Goal: Task Accomplishment & Management: Manage account settings

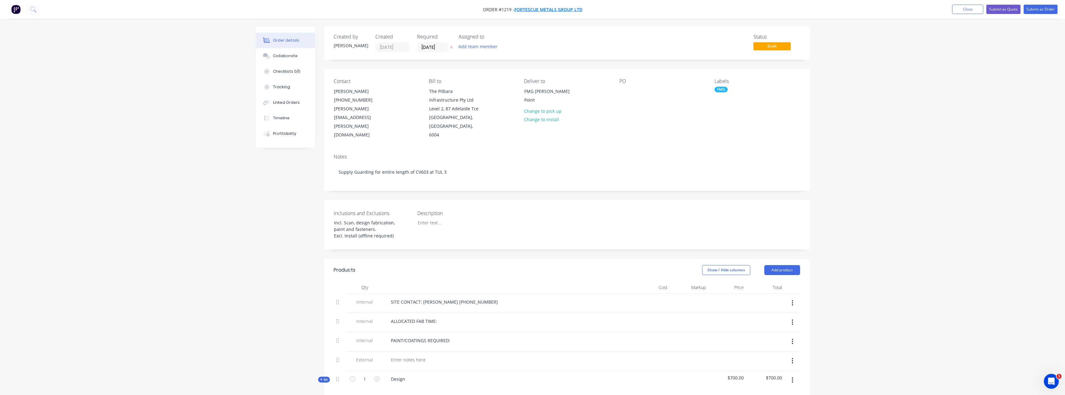
click at [563, 9] on span "FORTESCUE METALS GROUP LTD" at bounding box center [549, 10] width 68 height 6
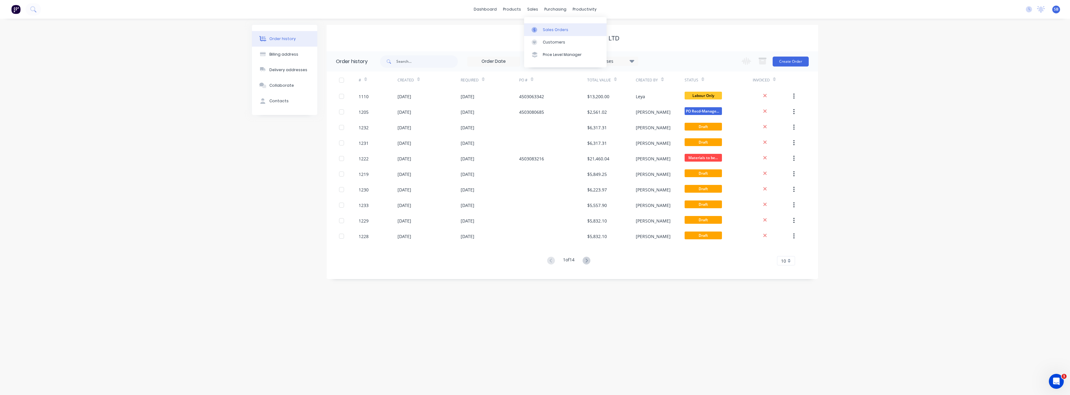
click at [543, 29] on div "Sales Orders" at bounding box center [556, 30] width 26 height 6
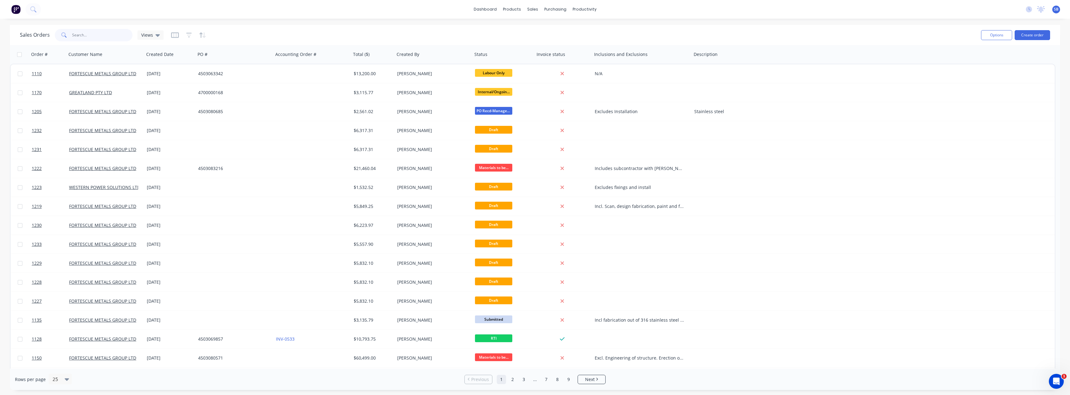
click at [102, 31] on input "text" at bounding box center [102, 35] width 61 height 12
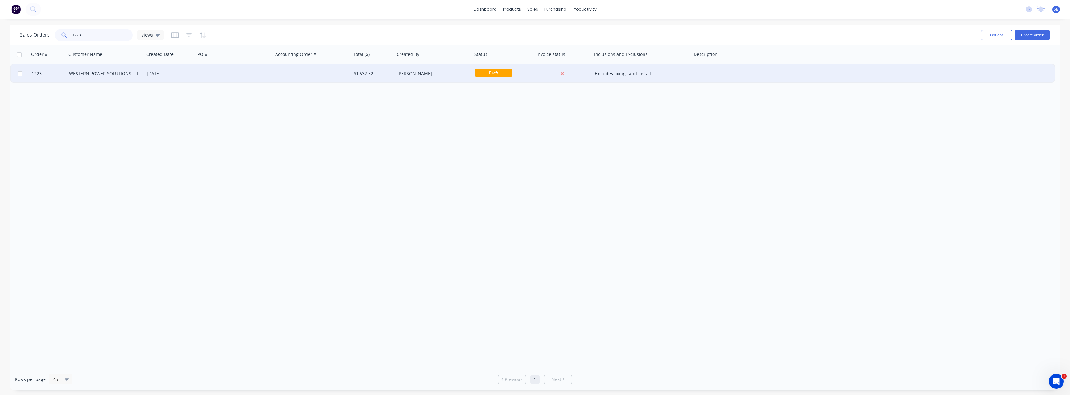
type input "1223"
click at [154, 72] on div "[DATE]" at bounding box center [170, 74] width 46 height 6
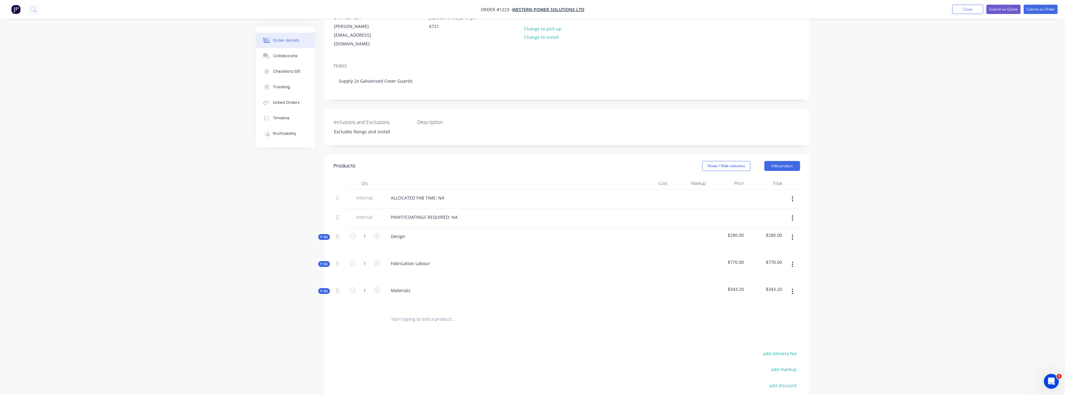
scroll to position [93, 0]
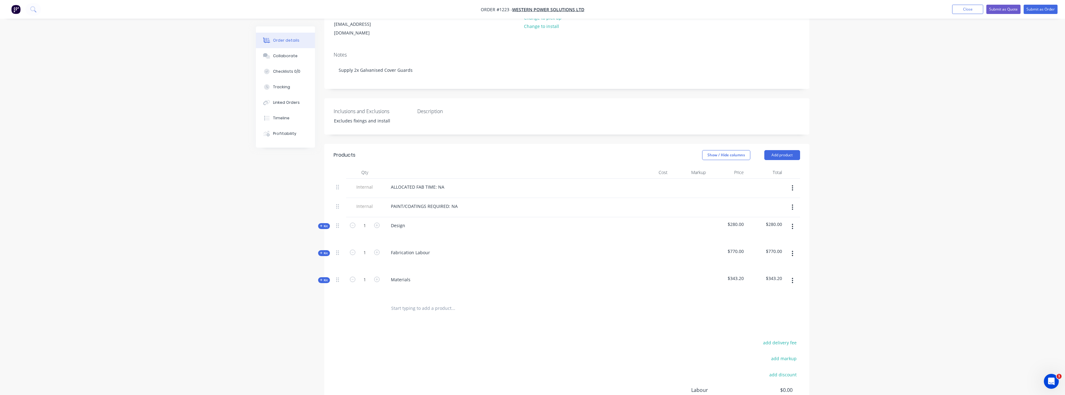
click at [320, 279] on icon "button" at bounding box center [321, 280] width 3 height 3
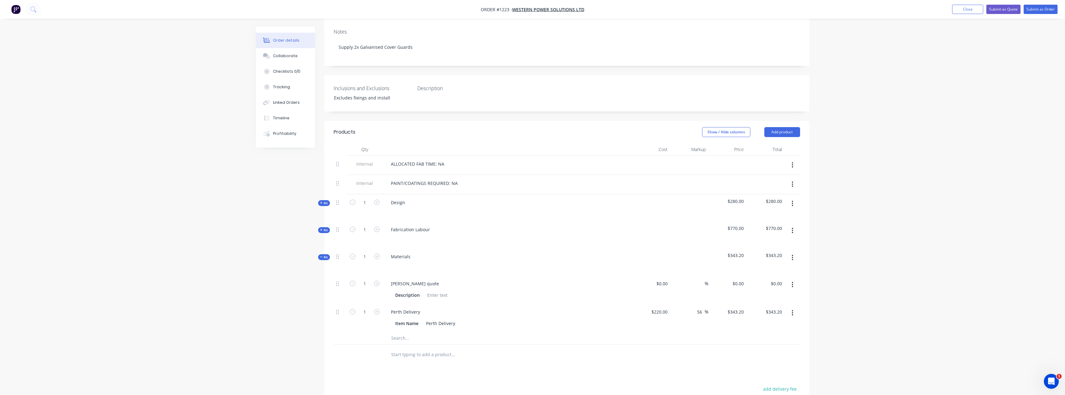
scroll to position [156, 0]
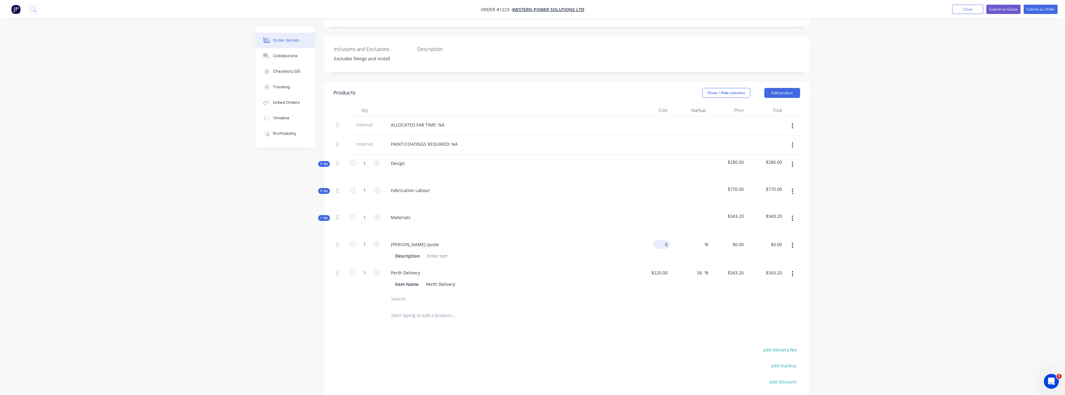
click at [662, 240] on div "0 $0.00" at bounding box center [662, 244] width 17 height 9
type input "$418.00"
click at [864, 272] on div "Order details Collaborate Checklists 0/0 Tracking Linked Orders Timeline Profit…" at bounding box center [532, 164] width 1065 height 640
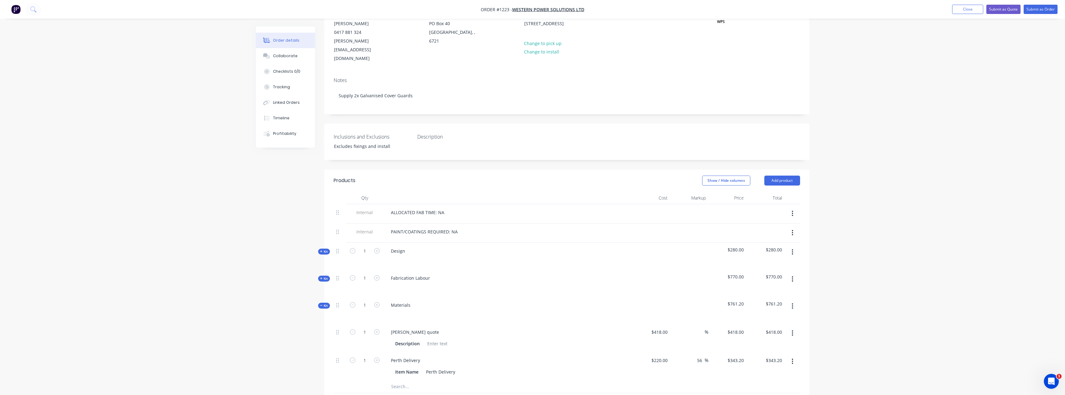
scroll to position [62, 0]
click at [287, 57] on div "Collaborate" at bounding box center [285, 56] width 25 height 6
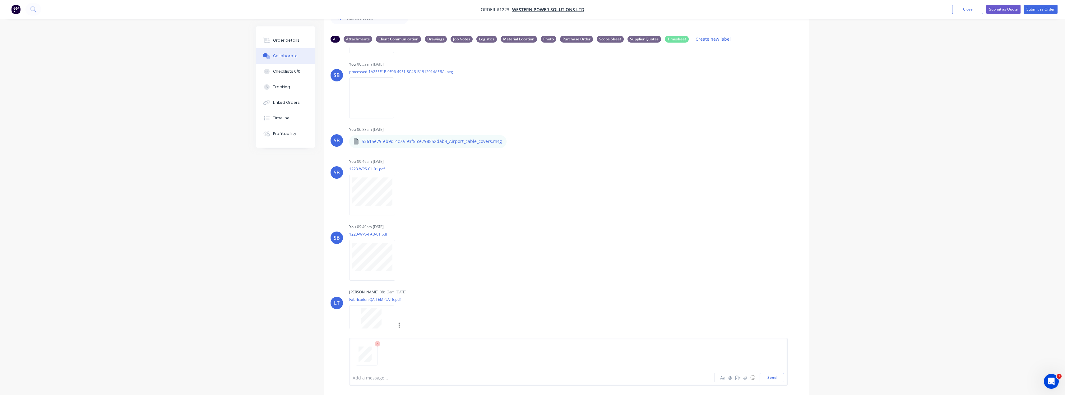
scroll to position [41, 0]
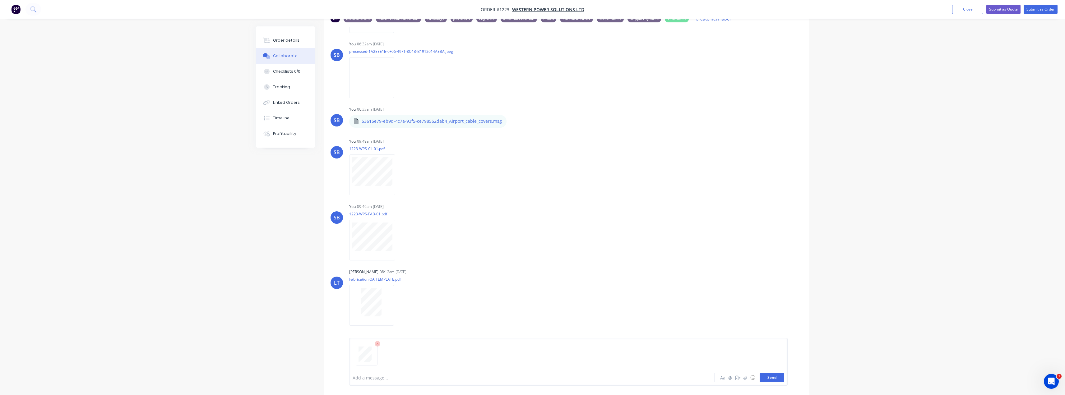
click at [776, 379] on button "Send" at bounding box center [772, 377] width 25 height 9
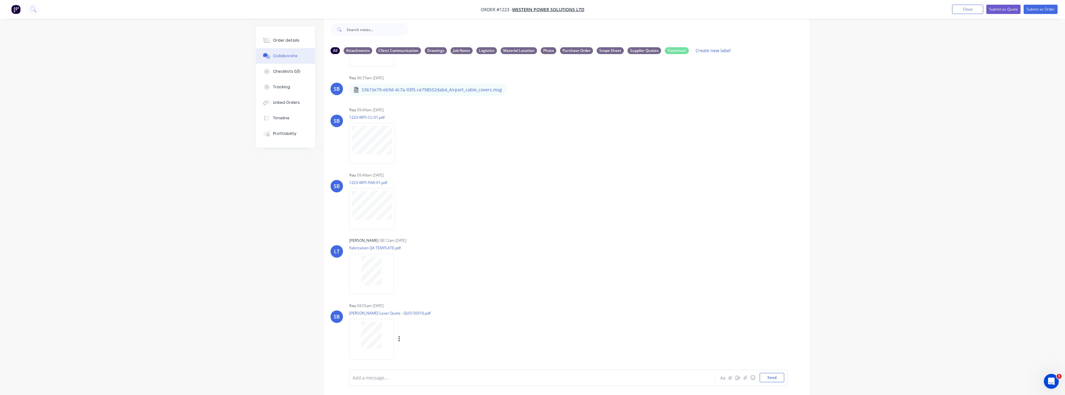
scroll to position [193, 0]
click at [401, 336] on div "Labels Download Delete" at bounding box center [432, 337] width 70 height 9
click at [398, 336] on icon "button" at bounding box center [399, 337] width 2 height 7
click at [436, 326] on button "Labels" at bounding box center [440, 324] width 70 height 14
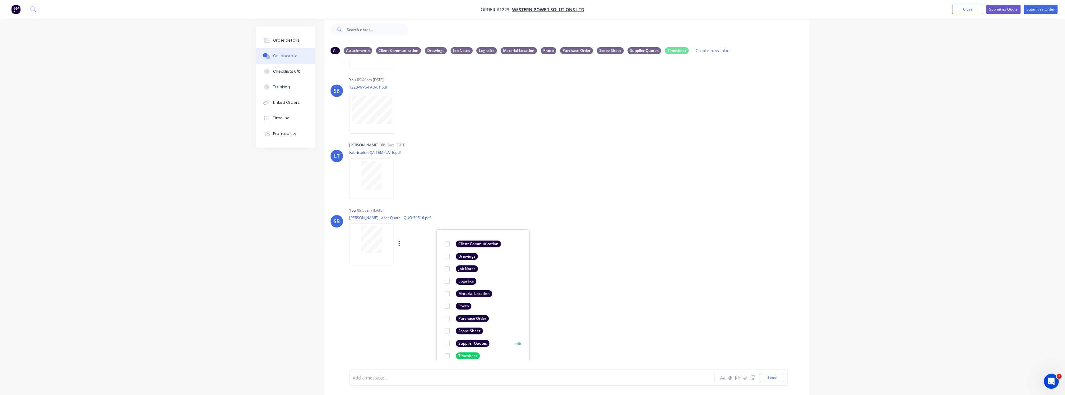
scroll to position [36, 0]
click at [475, 343] on div "Supplier Quotes" at bounding box center [473, 342] width 34 height 7
click at [633, 323] on div "SB You 06:32am [DATE] processed-E77C376D-5059-4811-9E13-44B84F1481F6.jpeg Label…" at bounding box center [566, 209] width 485 height 301
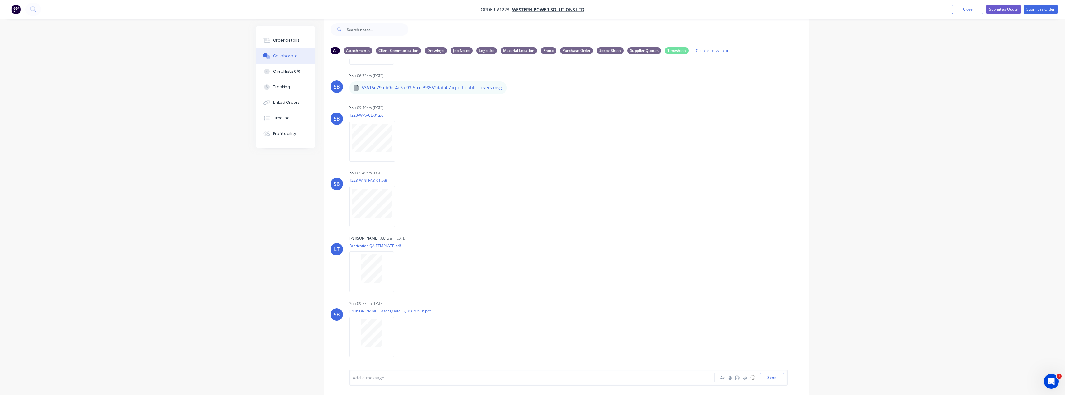
scroll to position [193, 0]
drag, startPoint x: 974, startPoint y: 2, endPoint x: 972, endPoint y: 9, distance: 7.6
click at [973, 5] on nav "Order #1223 - WESTERN POWER SOLUTIONS LTD Add product Close Submit as Quote Sub…" at bounding box center [532, 9] width 1065 height 19
click at [972, 11] on button "Close" at bounding box center [968, 9] width 31 height 9
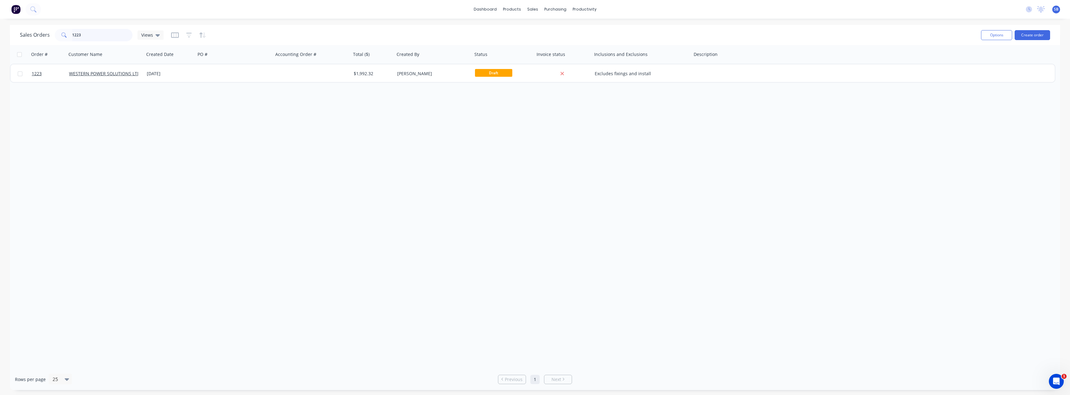
click at [91, 38] on input "1223" at bounding box center [102, 35] width 61 height 12
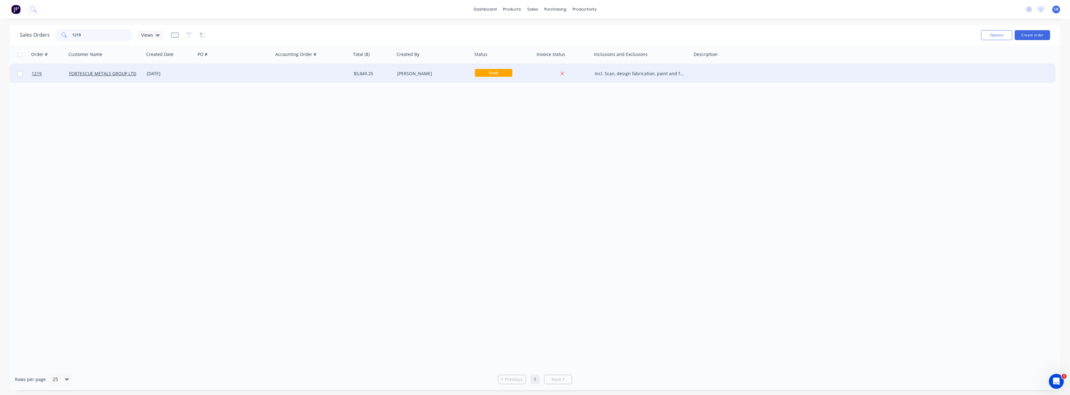
type input "1219"
click at [162, 73] on div "[DATE]" at bounding box center [170, 74] width 46 height 6
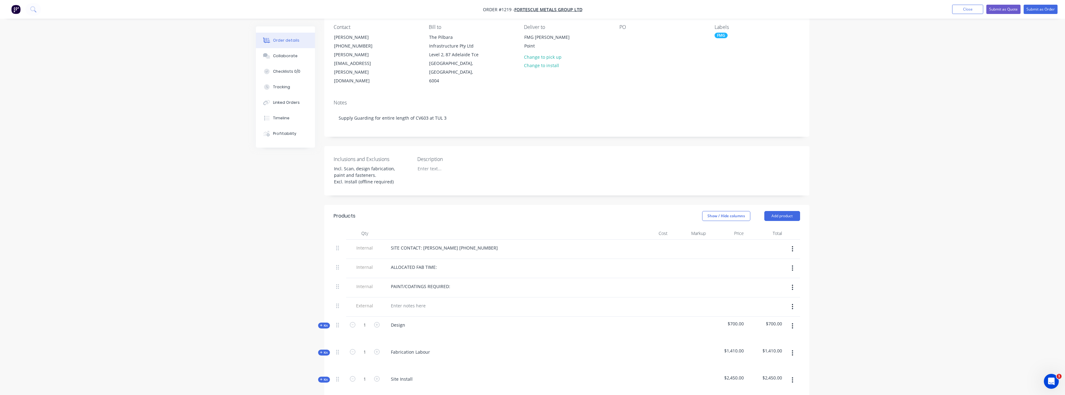
scroll to position [156, 0]
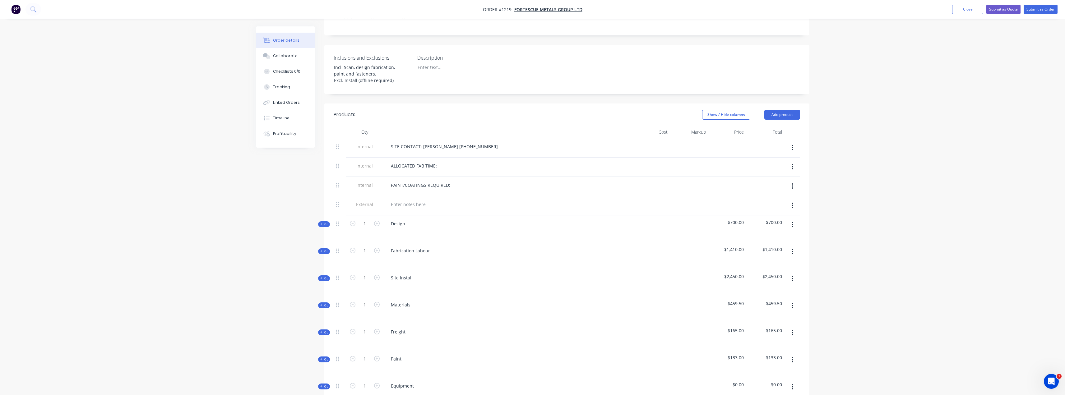
click at [321, 304] on icon "button" at bounding box center [321, 305] width 2 height 2
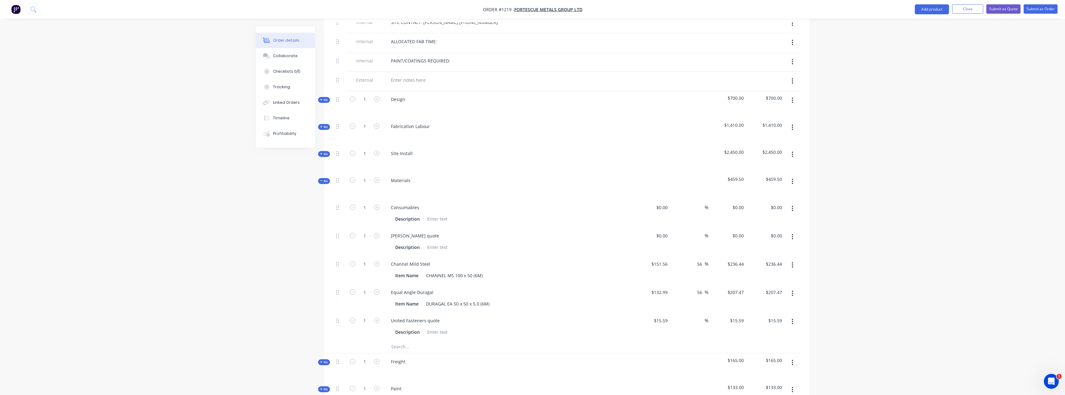
click at [570, 354] on div "Freight" at bounding box center [508, 367] width 249 height 27
click at [659, 228] on div "0 $0.00" at bounding box center [651, 242] width 38 height 28
type input "$1,492.00"
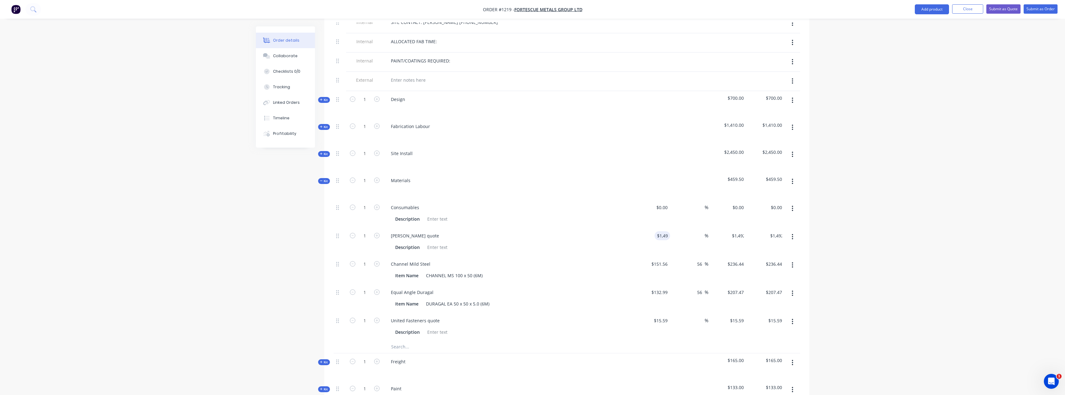
click at [903, 235] on div "Order details Collaborate Checklists 0/0 Tracking Linked Orders Timeline Profit…" at bounding box center [532, 194] width 1065 height 948
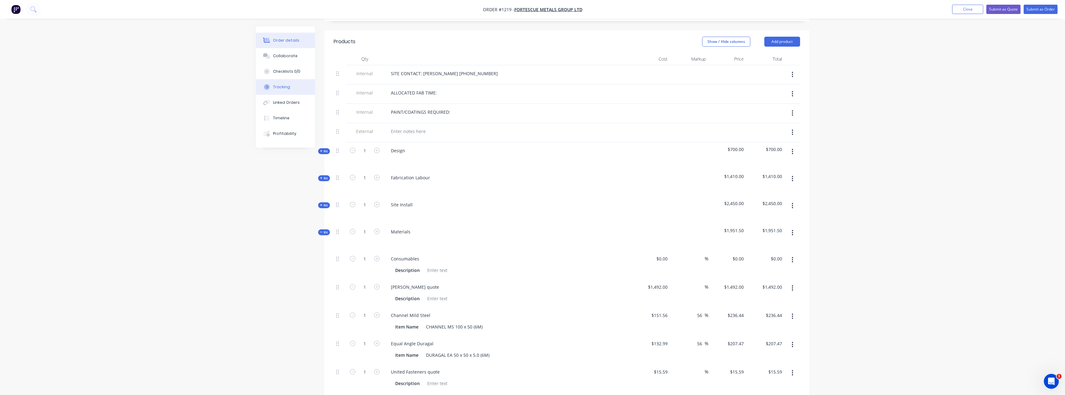
scroll to position [187, 0]
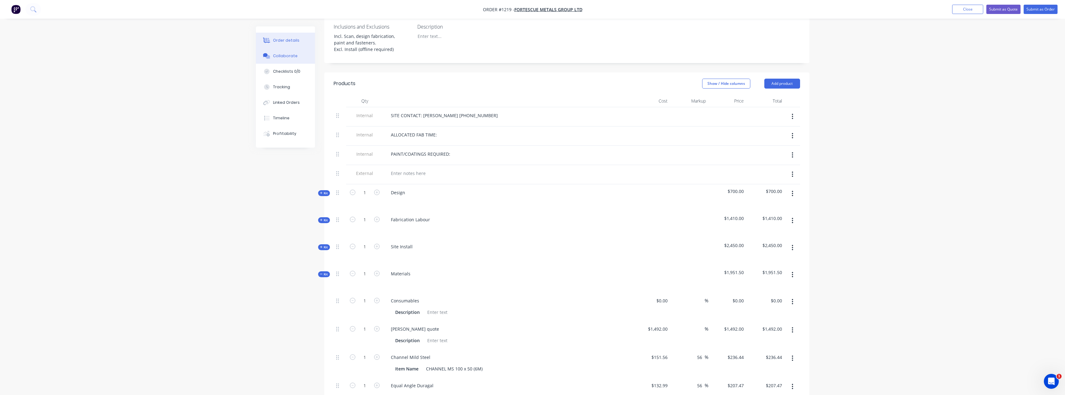
click at [289, 56] on div "Collaborate" at bounding box center [285, 56] width 25 height 6
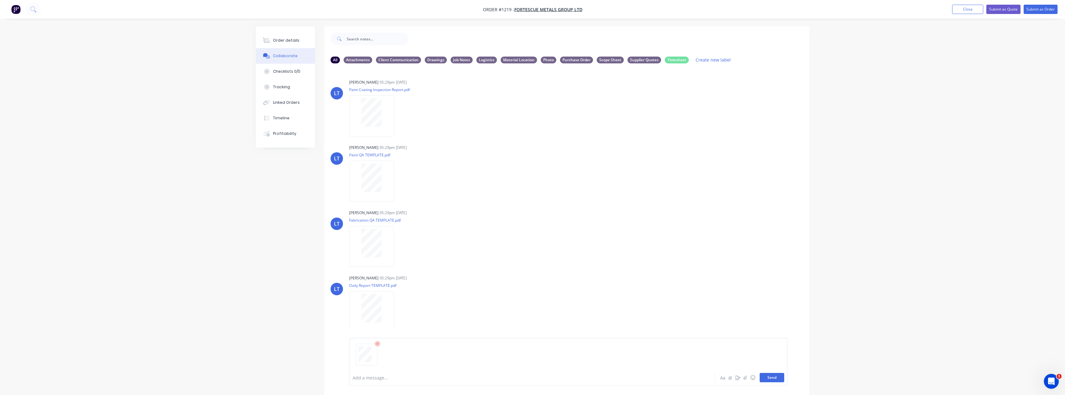
click at [778, 382] on button "Send" at bounding box center [772, 377] width 25 height 9
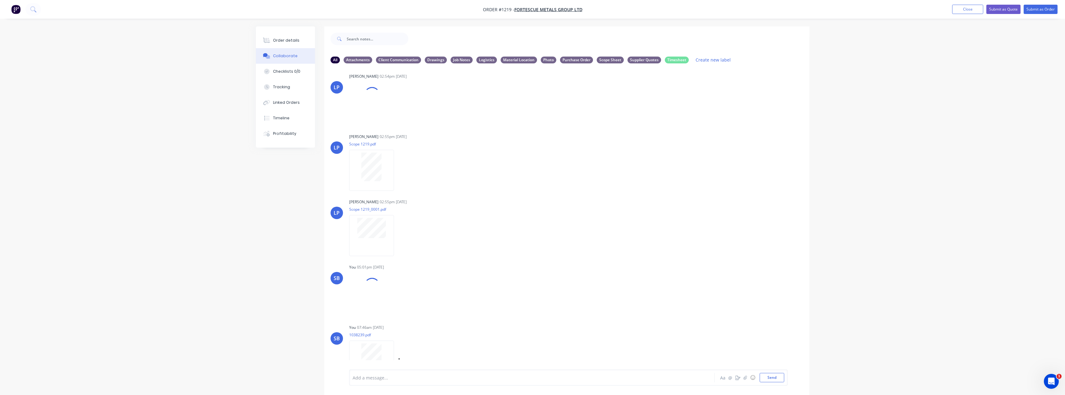
scroll to position [1207, 0]
click at [686, 310] on div "LT [PERSON_NAME] 05:29pm [DATE] Paint Coating Inspection Report.pdf Labels Down…" at bounding box center [566, 218] width 485 height 301
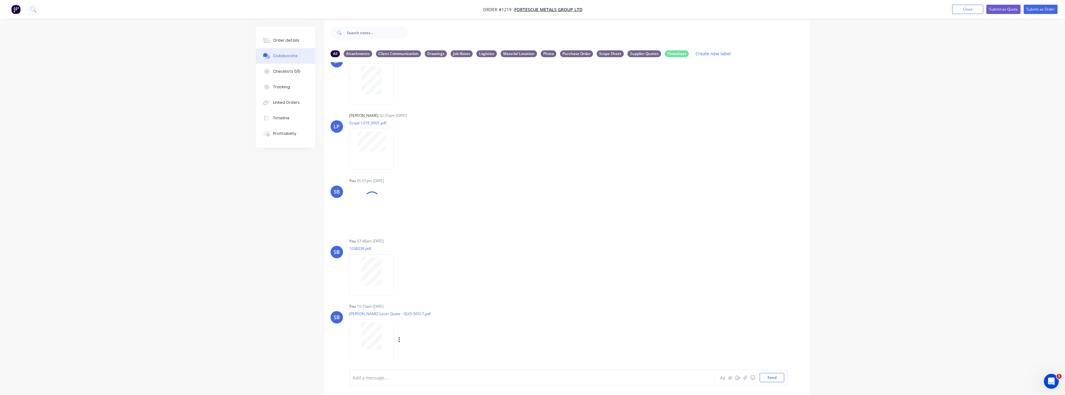
scroll to position [9, 0]
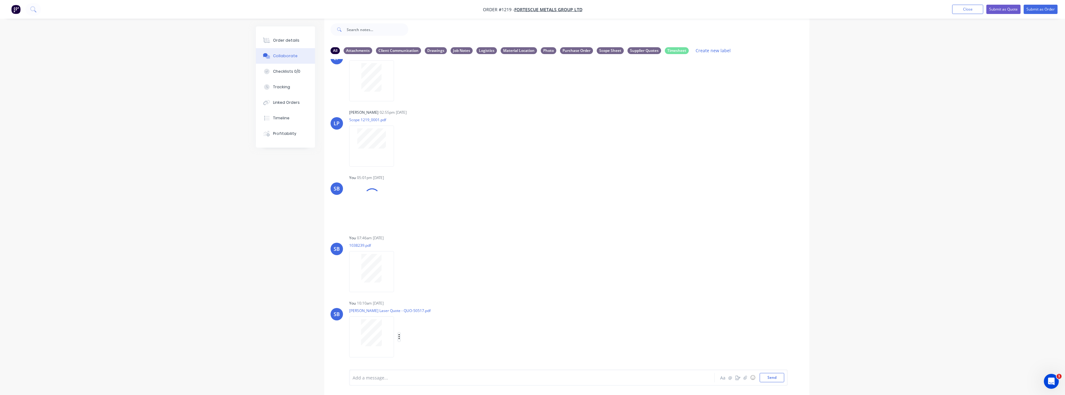
click at [400, 336] on button "button" at bounding box center [399, 337] width 2 height 9
click at [431, 327] on button "Labels" at bounding box center [440, 324] width 70 height 14
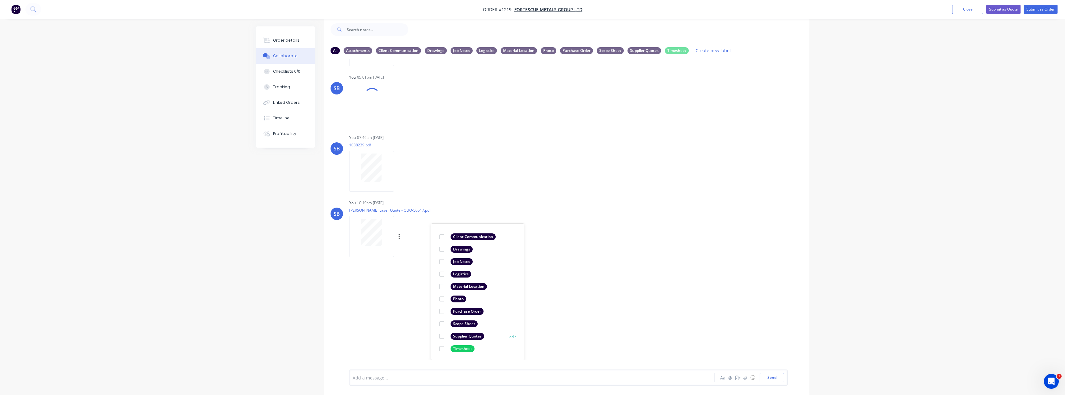
scroll to position [1393, 0]
click at [458, 337] on div "Supplier Quotes" at bounding box center [468, 336] width 34 height 7
drag, startPoint x: 674, startPoint y: 318, endPoint x: 639, endPoint y: 319, distance: 35.2
click at [674, 317] on div "LT [PERSON_NAME] 05:29pm [DATE] Paint Coating Inspection Report.pdf Labels Down…" at bounding box center [566, 209] width 485 height 301
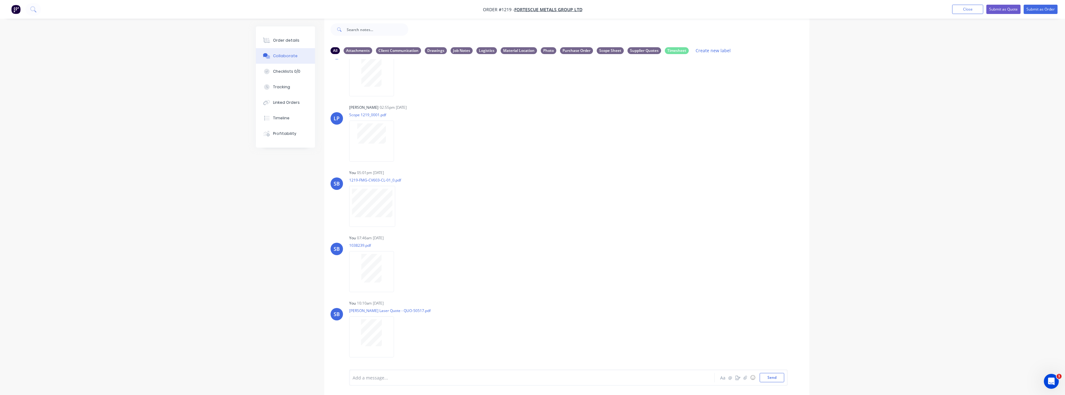
scroll to position [1337, 0]
click at [602, 217] on div "SB You 05:01pm [DATE] 1219-FMG-CV603-CL-01_0.pdf Labels Download Delete" at bounding box center [566, 196] width 485 height 56
click at [540, 10] on span "FORTESCUE METALS GROUP LTD" at bounding box center [549, 10] width 68 height 6
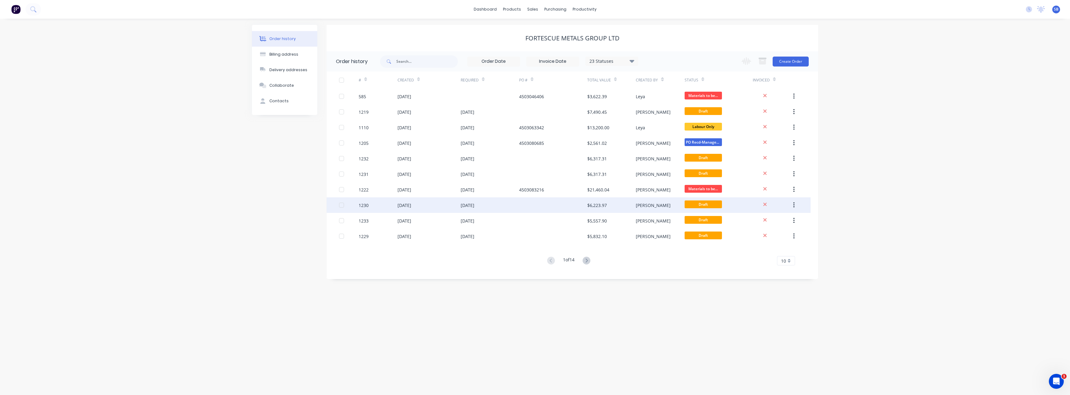
click at [465, 205] on div "[DATE]" at bounding box center [468, 205] width 14 height 7
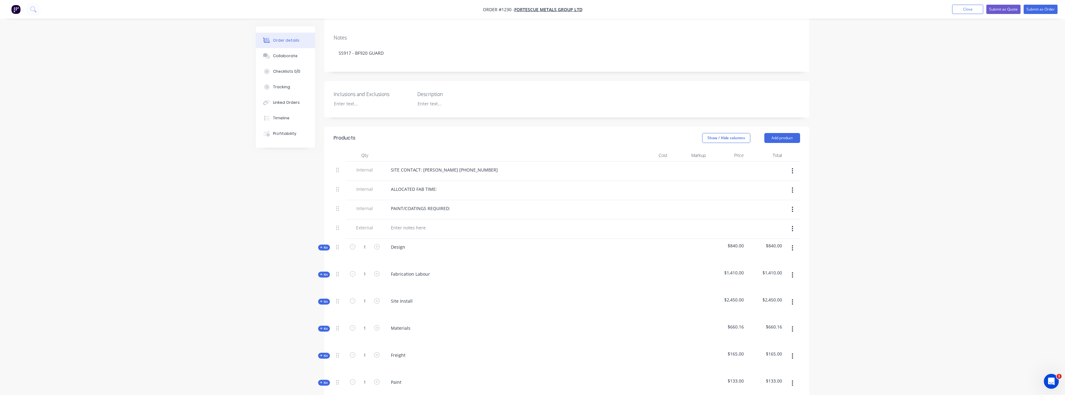
scroll to position [124, 0]
click at [323, 321] on span "Kit" at bounding box center [324, 323] width 8 height 5
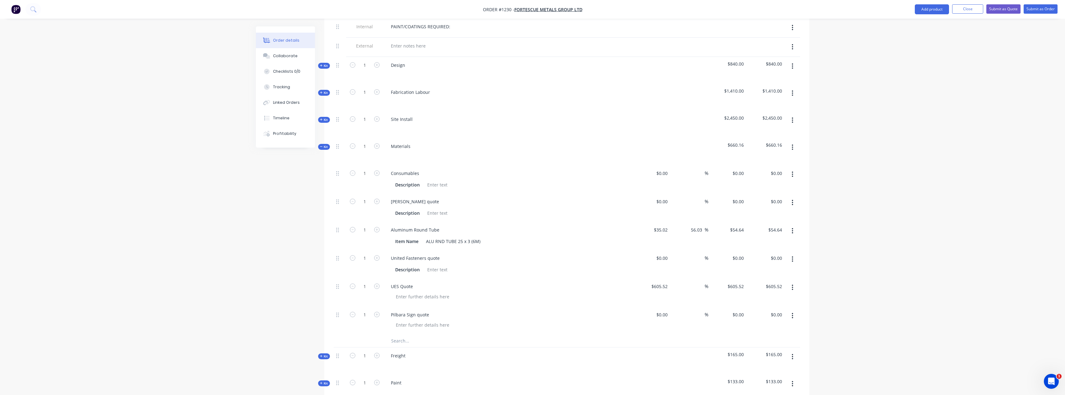
scroll to position [311, 0]
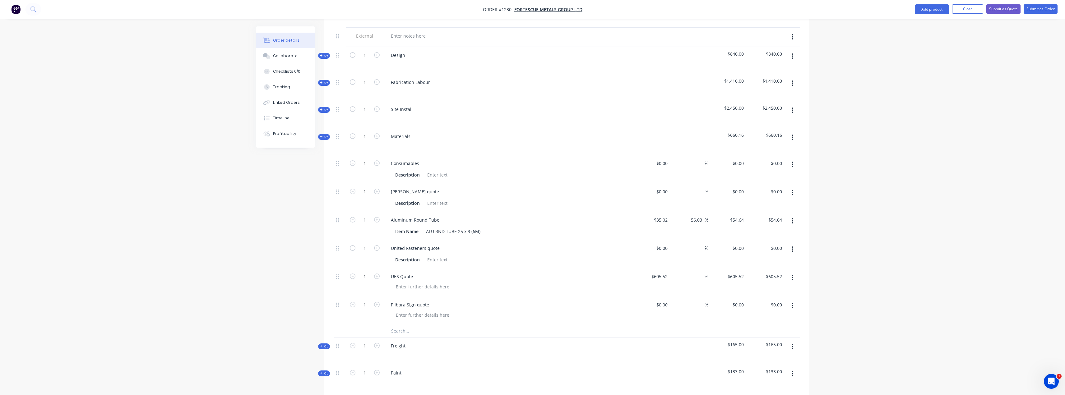
click at [793, 303] on icon "button" at bounding box center [793, 306] width 2 height 7
click at [763, 343] on div "Delete" at bounding box center [771, 347] width 48 height 9
click at [934, 332] on div "Order details Collaborate Checklists 0/0 Tracking Linked Orders Timeline Profit…" at bounding box center [532, 129] width 1065 height 881
click at [664, 184] on div "$0.00 $0.00" at bounding box center [651, 198] width 38 height 28
click at [664, 187] on input "0" at bounding box center [666, 191] width 7 height 9
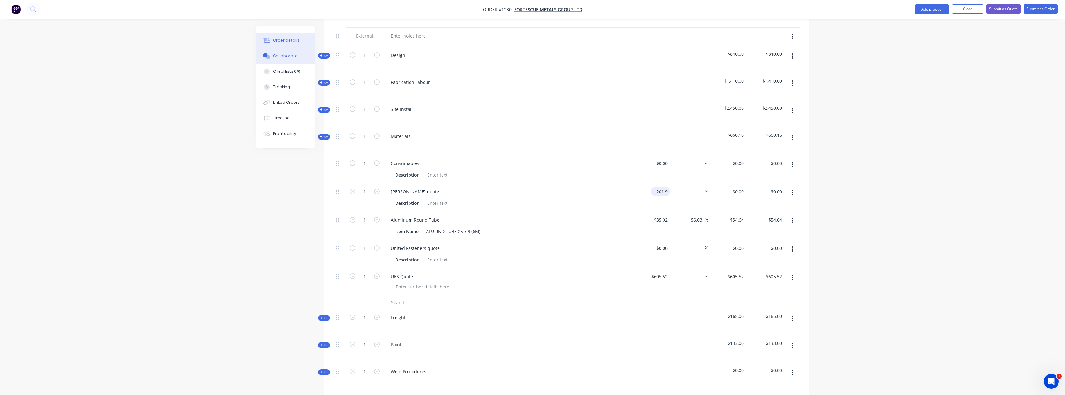
type input "$1,201.90"
click at [289, 54] on div "Collaborate" at bounding box center [285, 56] width 25 height 6
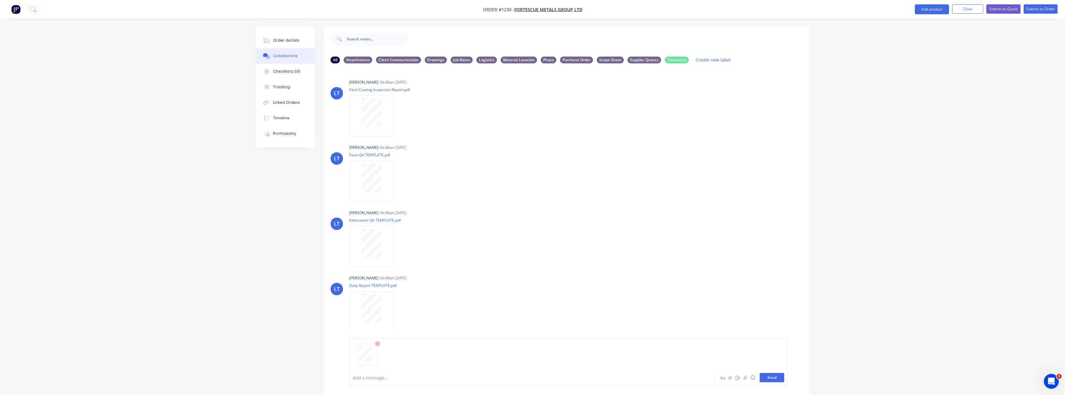
click at [775, 378] on button "Send" at bounding box center [772, 377] width 25 height 9
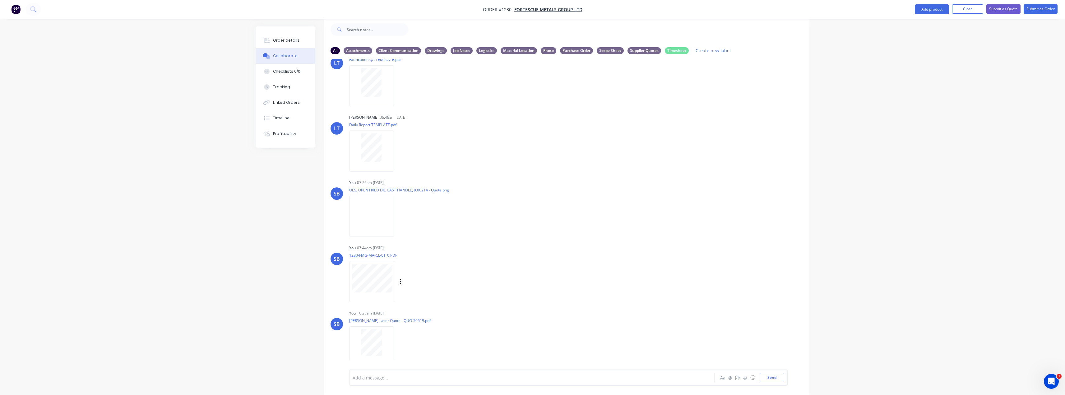
scroll to position [161, 0]
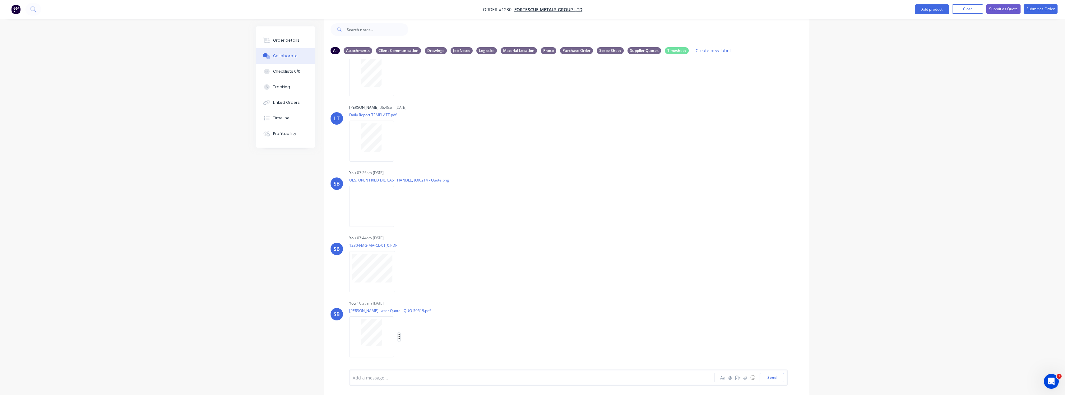
click at [400, 337] on icon "button" at bounding box center [399, 337] width 2 height 7
click at [444, 326] on button "Labels" at bounding box center [440, 324] width 70 height 14
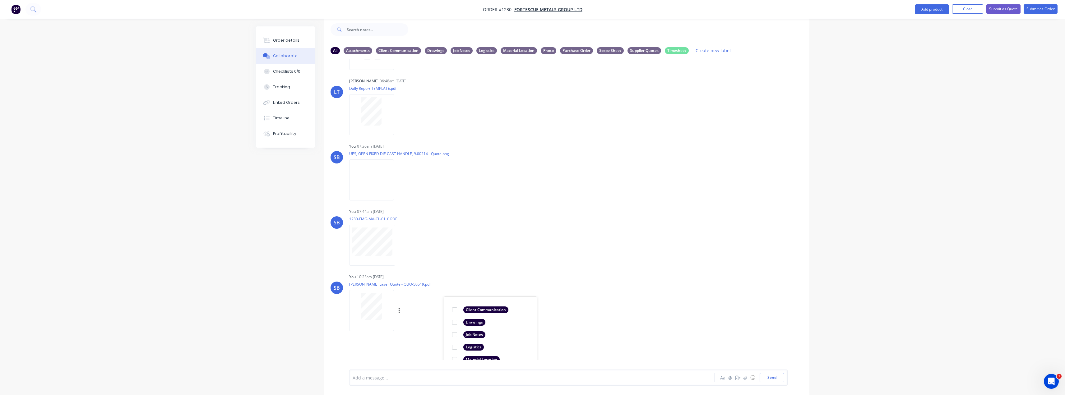
scroll to position [255, 0]
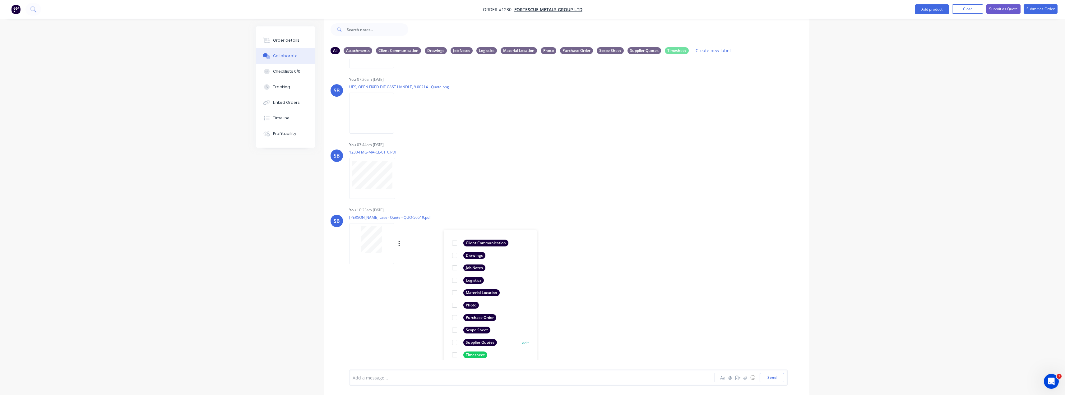
click at [483, 343] on div "Supplier Quotes" at bounding box center [481, 342] width 34 height 7
click at [649, 329] on div "LT [PERSON_NAME] 06:48am [DATE] Paint Coating Inspection Report.pdf Labels Down…" at bounding box center [566, 209] width 485 height 301
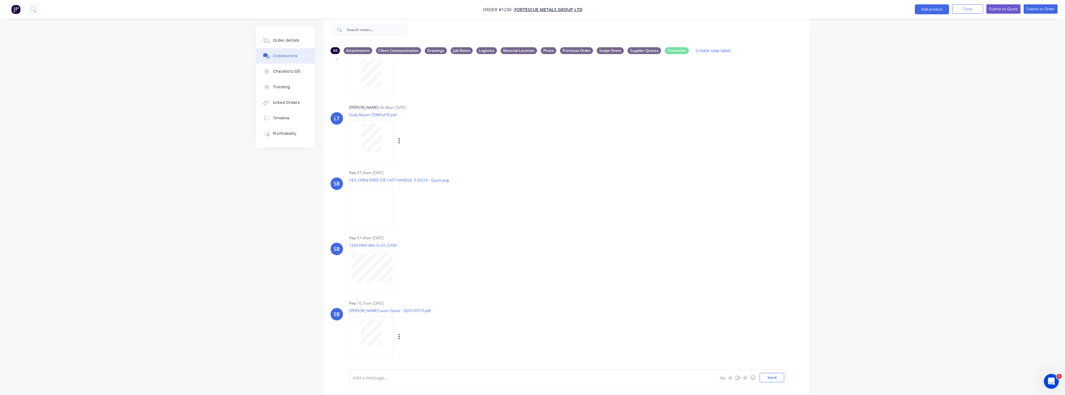
scroll to position [161, 0]
click at [547, 12] on span "FORTESCUE METALS GROUP LTD" at bounding box center [549, 10] width 68 height 6
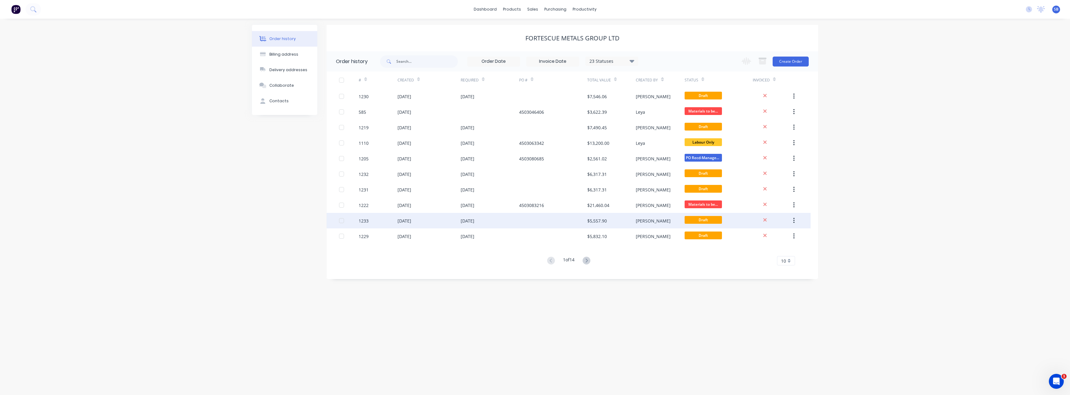
click at [467, 222] on div "[DATE]" at bounding box center [468, 221] width 14 height 7
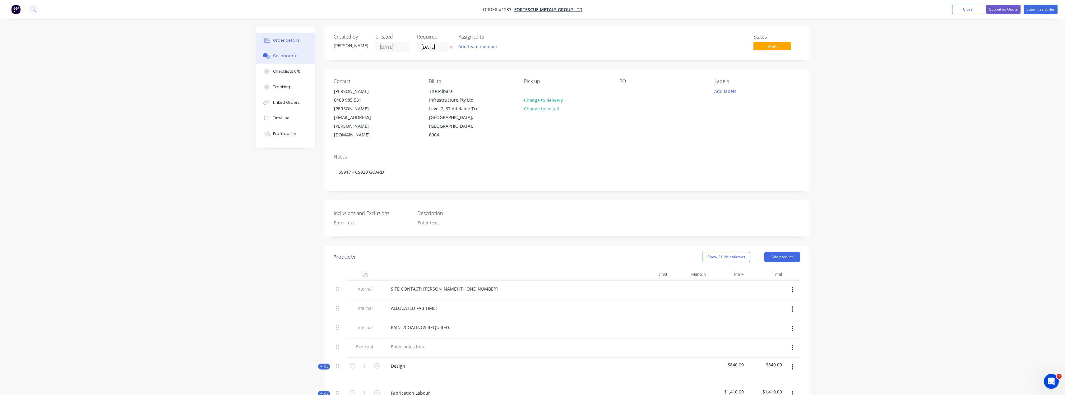
click at [287, 56] on div "Collaborate" at bounding box center [285, 56] width 25 height 6
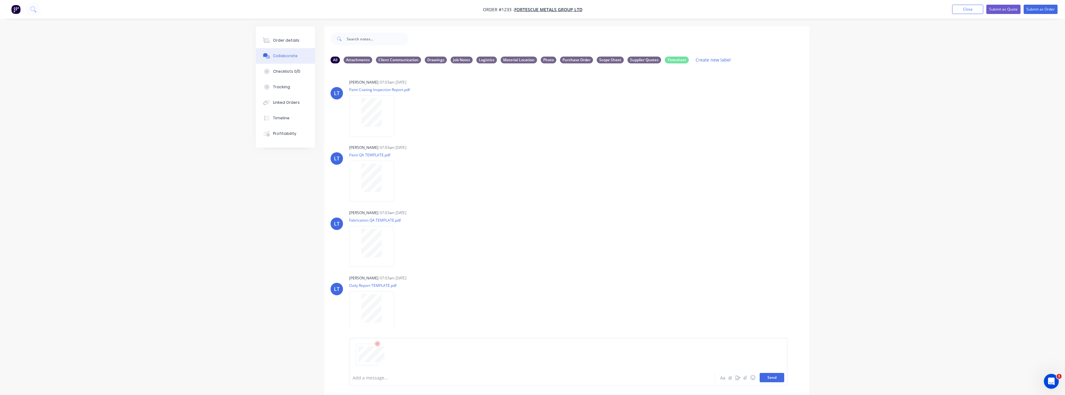
click at [775, 377] on button "Send" at bounding box center [772, 377] width 25 height 9
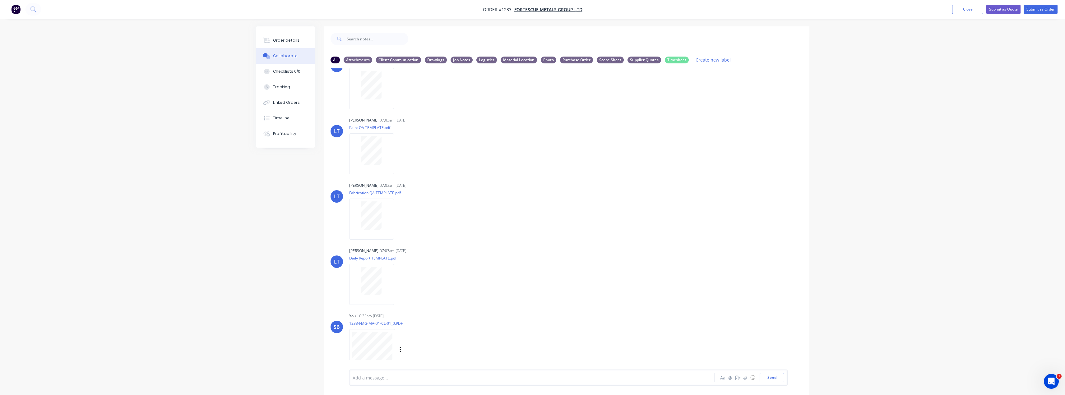
scroll to position [31, 0]
click at [401, 346] on icon "button" at bounding box center [400, 347] width 1 height 6
click at [438, 338] on button "Labels" at bounding box center [441, 334] width 70 height 14
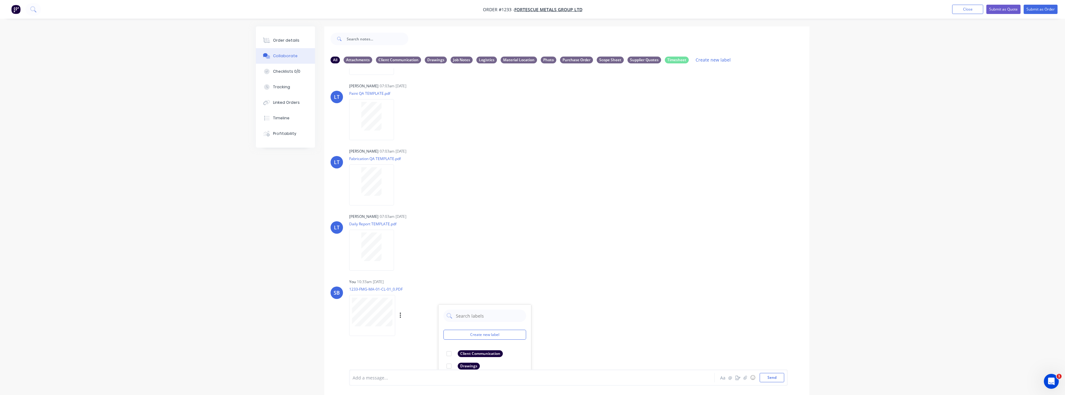
scroll to position [124, 0]
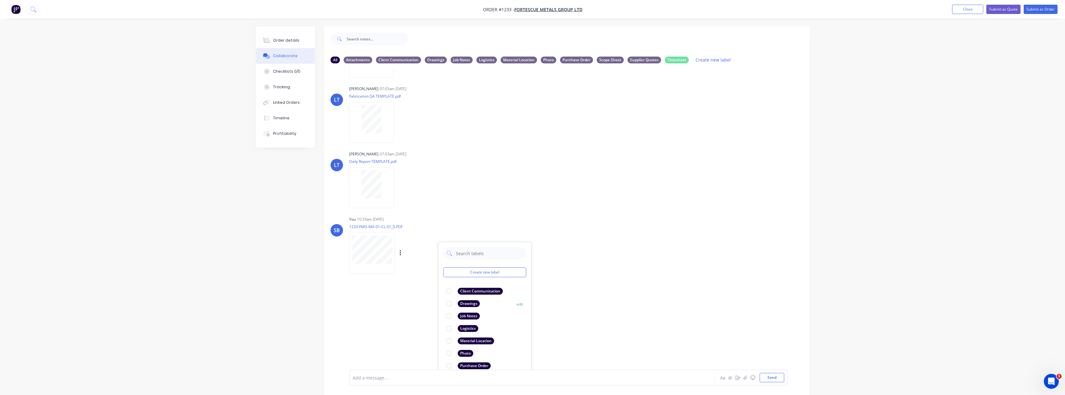
click at [470, 301] on div "Drawings" at bounding box center [469, 304] width 22 height 7
click at [630, 294] on div "LT [PERSON_NAME] 07:03am [DATE] Paint Coating Inspection Report.pdf Labels Down…" at bounding box center [566, 218] width 485 height 301
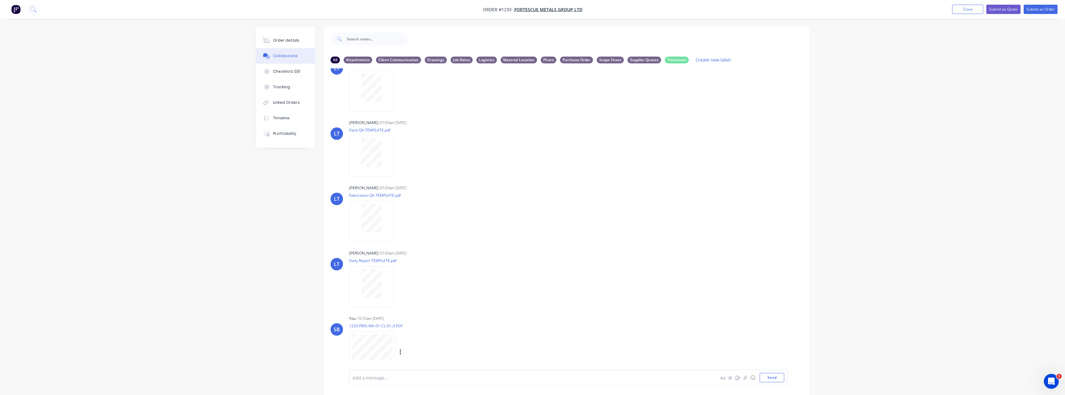
scroll to position [31, 0]
click at [784, 379] on button "Send" at bounding box center [772, 377] width 25 height 9
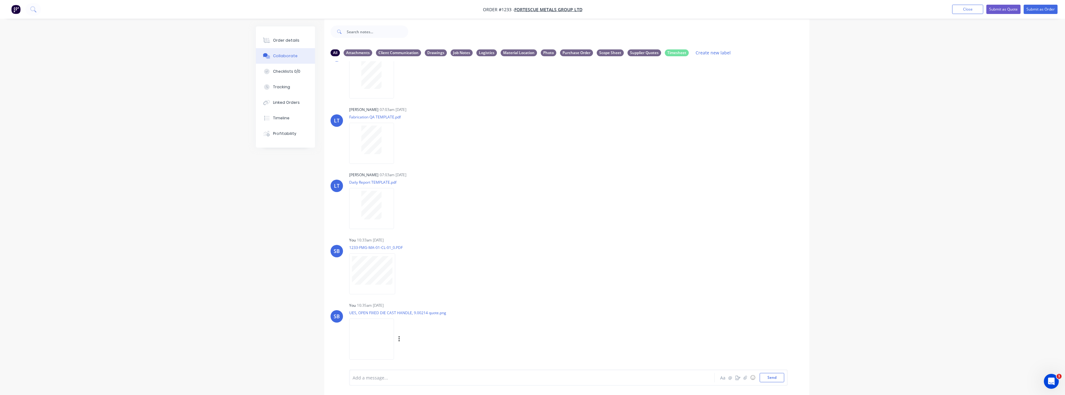
scroll to position [9, 0]
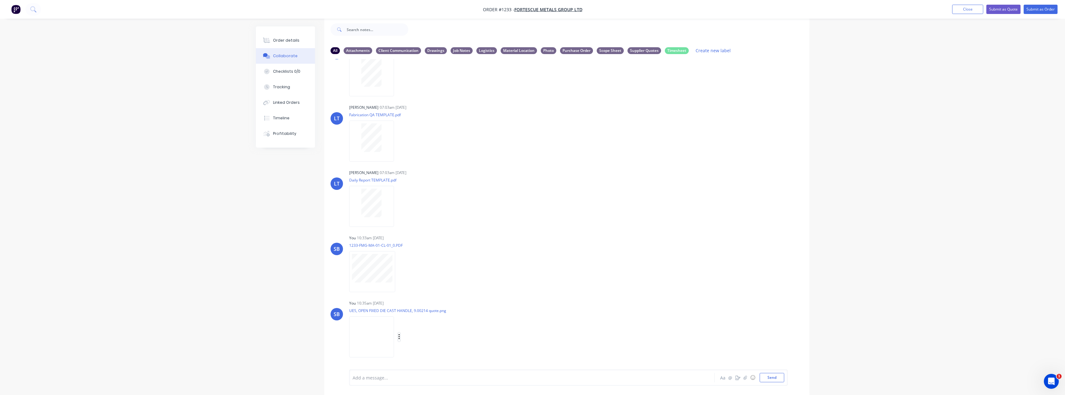
click at [400, 338] on icon "button" at bounding box center [399, 337] width 2 height 7
click at [475, 327] on button "Labels" at bounding box center [440, 324] width 70 height 14
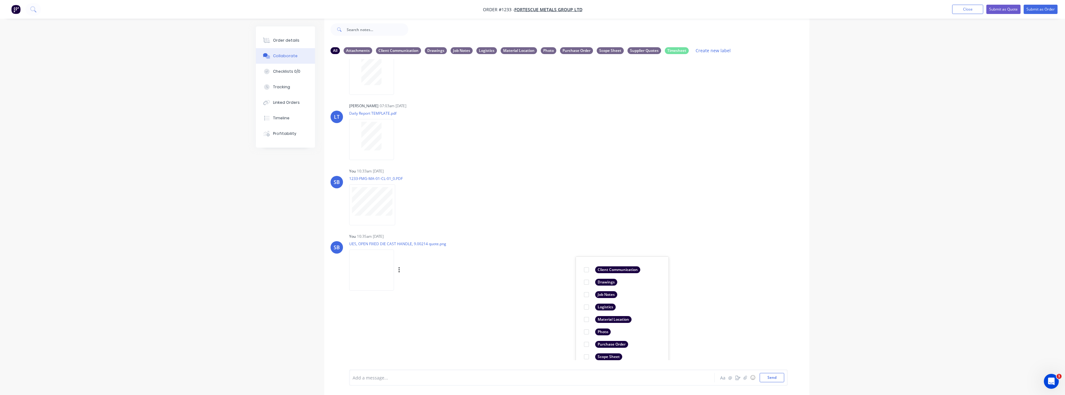
scroll to position [196, 0]
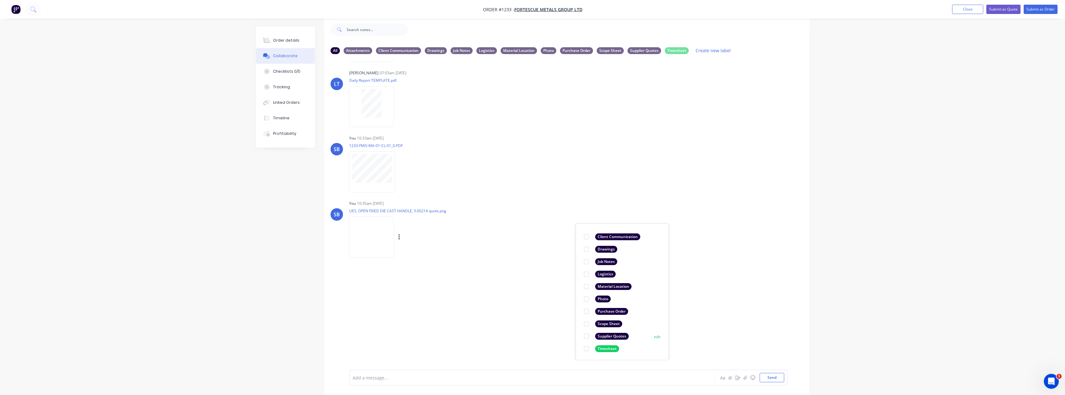
click at [617, 338] on div "Supplier Quotes" at bounding box center [612, 336] width 34 height 7
click at [757, 303] on div "LT [PERSON_NAME] 07:03am [DATE] Paint Coating Inspection Report.pdf Labels Down…" at bounding box center [566, 209] width 485 height 301
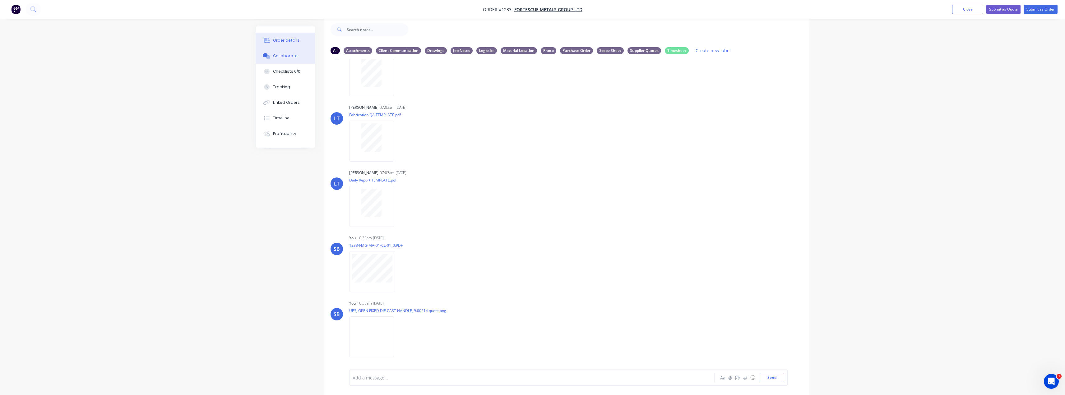
click at [296, 44] on button "Order details" at bounding box center [285, 41] width 59 height 16
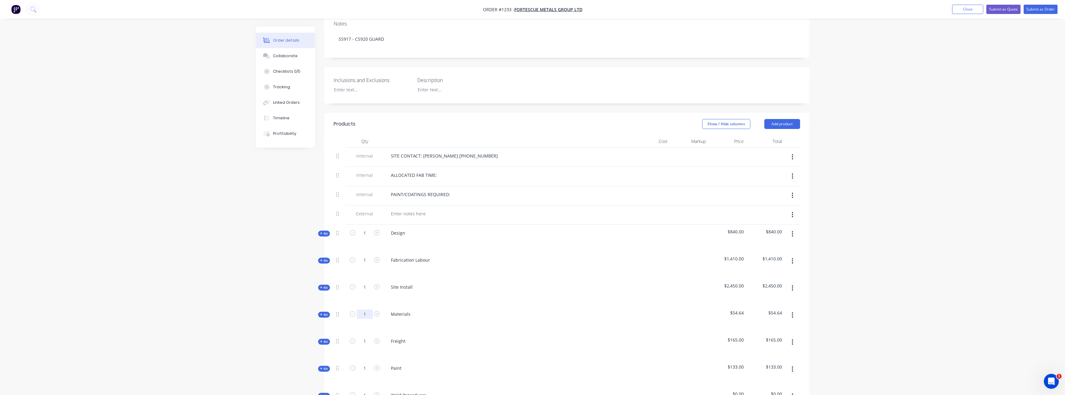
scroll to position [134, 0]
click at [322, 313] on icon "button" at bounding box center [321, 314] width 3 height 3
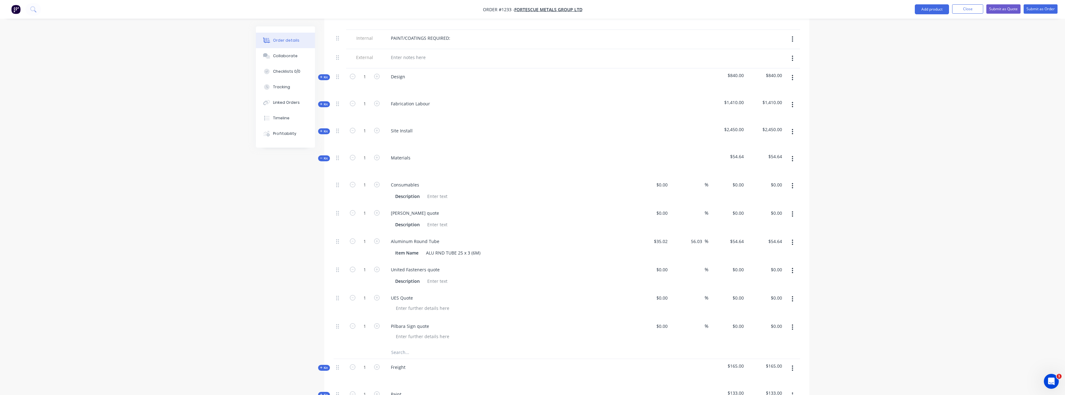
scroll to position [320, 0]
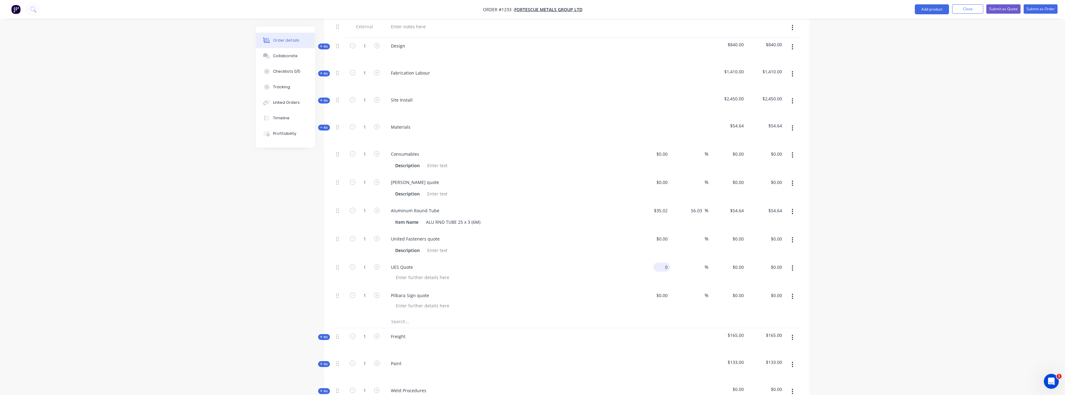
click at [660, 259] on div "0 $0.00" at bounding box center [651, 273] width 38 height 28
type input "$269.12"
click at [794, 291] on button "button" at bounding box center [792, 296] width 15 height 11
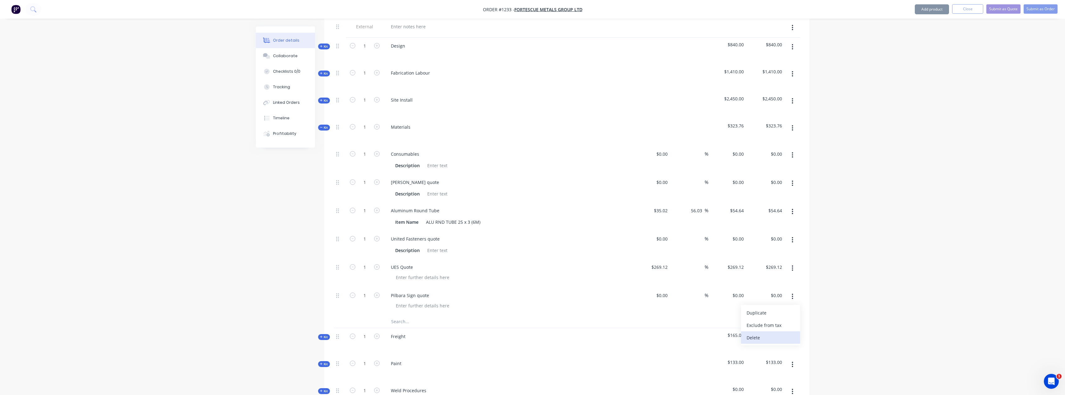
click at [763, 333] on div "Delete" at bounding box center [771, 337] width 48 height 9
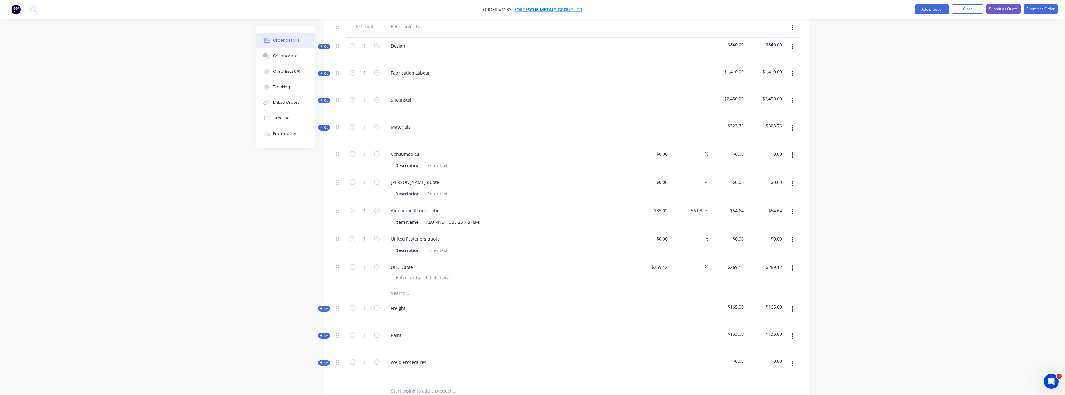
click at [564, 10] on span "FORTESCUE METALS GROUP LTD" at bounding box center [549, 10] width 68 height 6
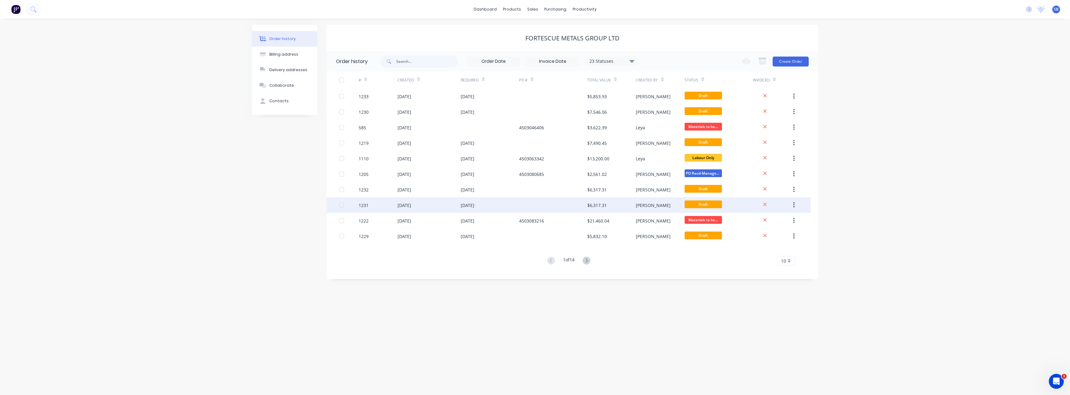
click at [471, 204] on div "[DATE]" at bounding box center [468, 205] width 14 height 7
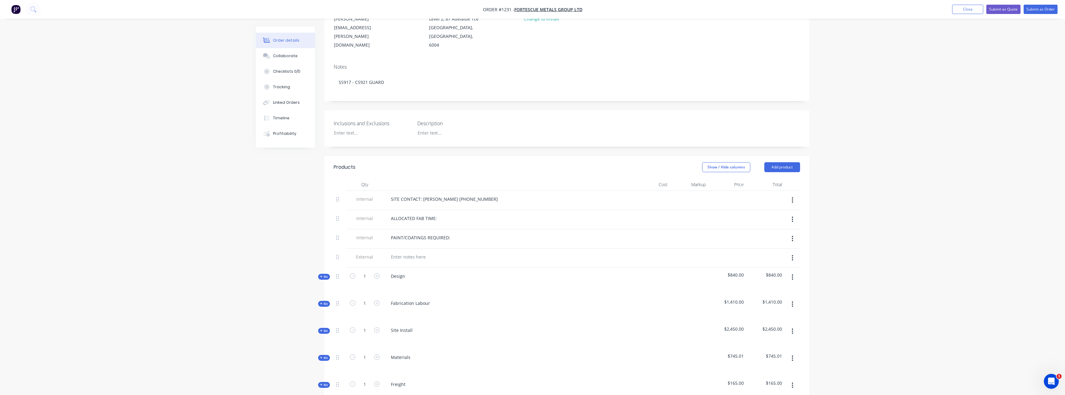
scroll to position [93, 0]
click at [321, 353] on icon "button" at bounding box center [321, 354] width 3 height 3
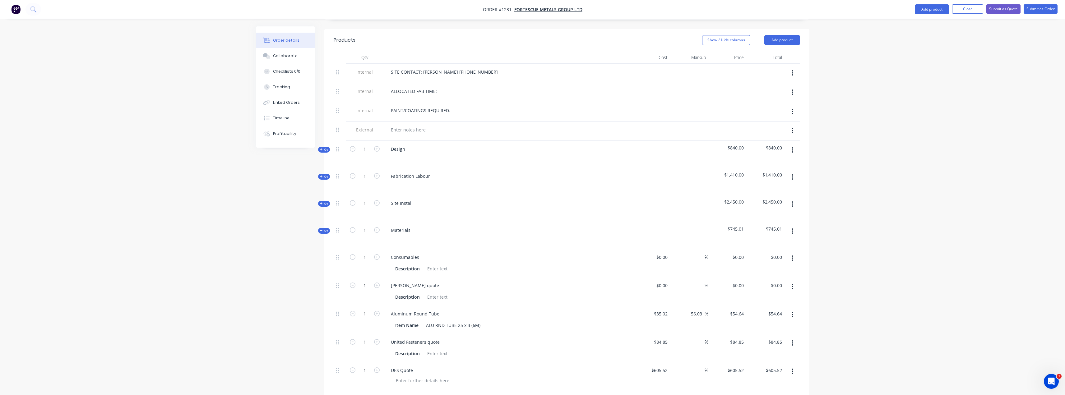
scroll to position [249, 0]
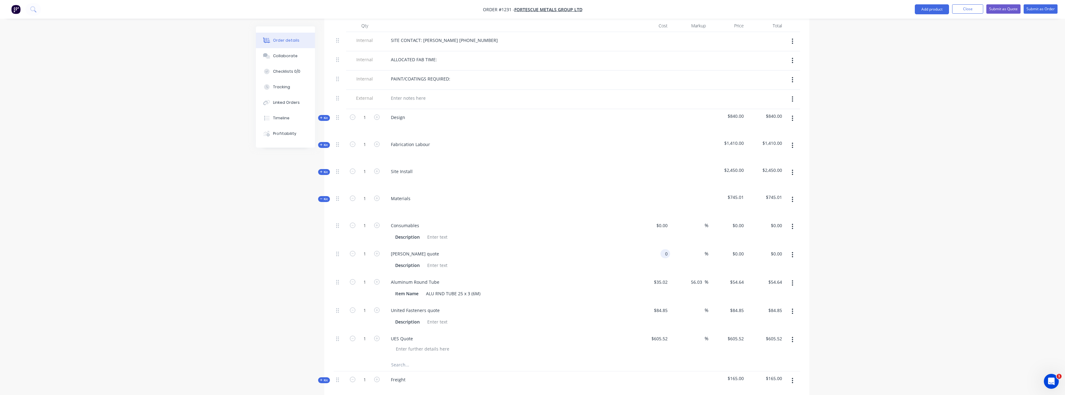
click at [657, 246] on div "0 0" at bounding box center [651, 260] width 38 height 28
type input "$1,874.90"
click at [207, 300] on div "Order details Collaborate Checklists 0/0 Tracking Linked Orders Timeline Profit…" at bounding box center [532, 191] width 1065 height 881
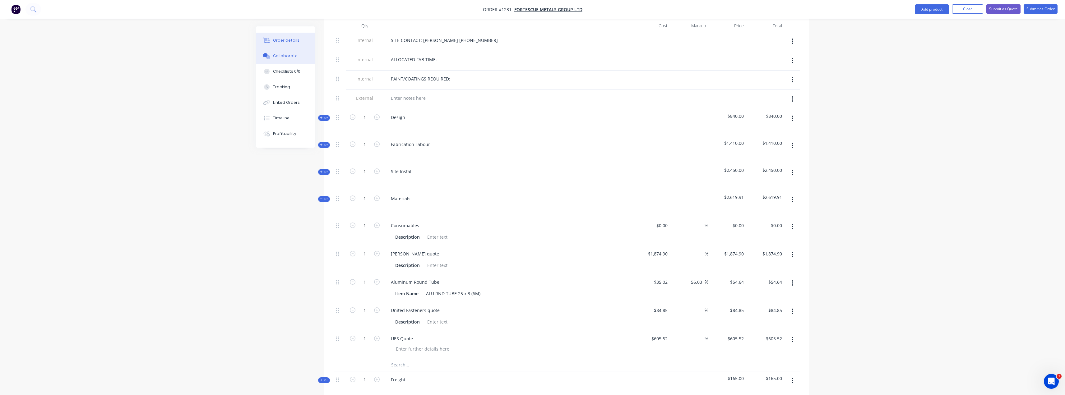
click at [271, 54] on div at bounding box center [266, 56] width 9 height 6
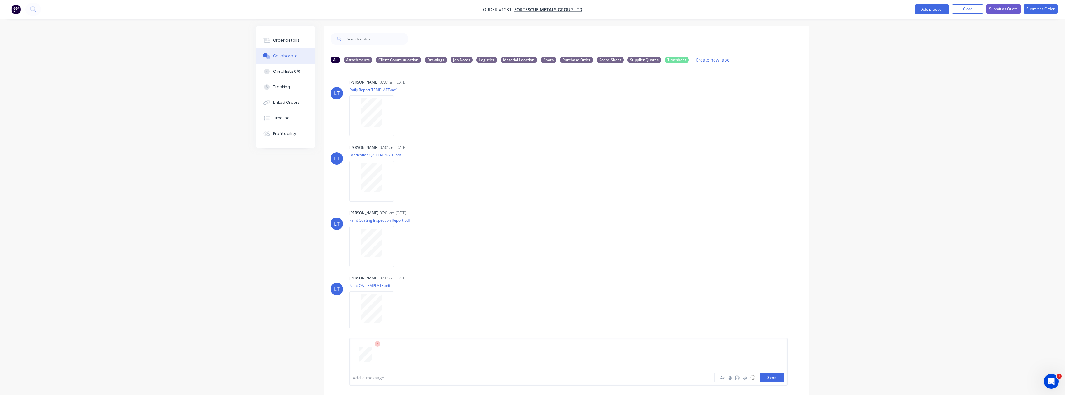
click at [773, 377] on button "Send" at bounding box center [772, 377] width 25 height 9
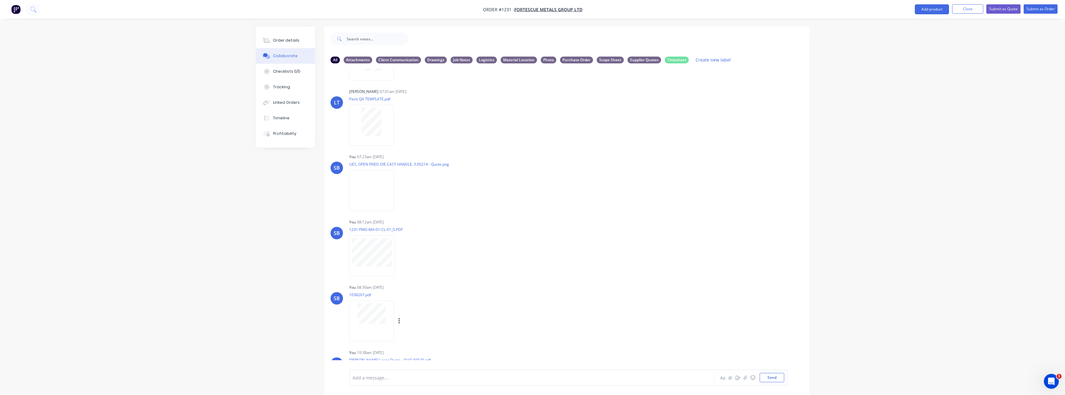
scroll to position [227, 0]
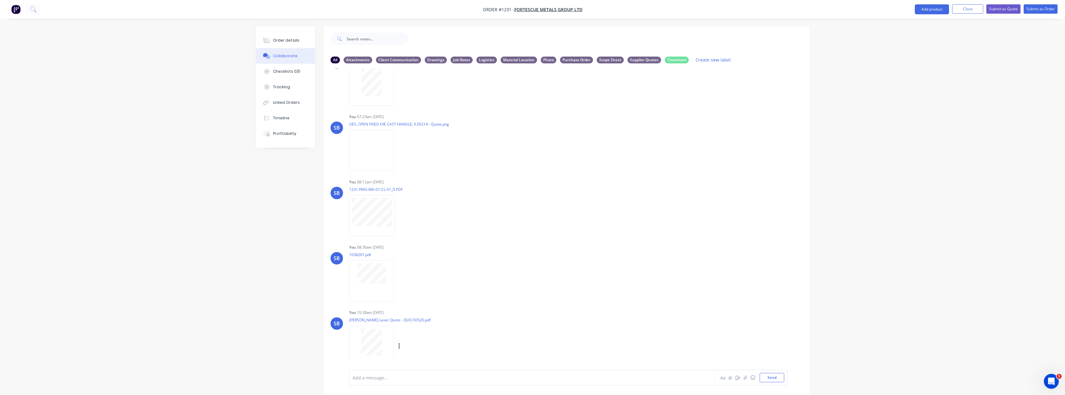
click at [402, 344] on div "Labels Download Delete" at bounding box center [432, 346] width 70 height 9
click at [401, 346] on div "Labels Download Delete" at bounding box center [432, 346] width 70 height 9
click at [399, 347] on icon "button" at bounding box center [398, 347] width 1 height 6
click at [440, 335] on button "Labels" at bounding box center [440, 334] width 70 height 14
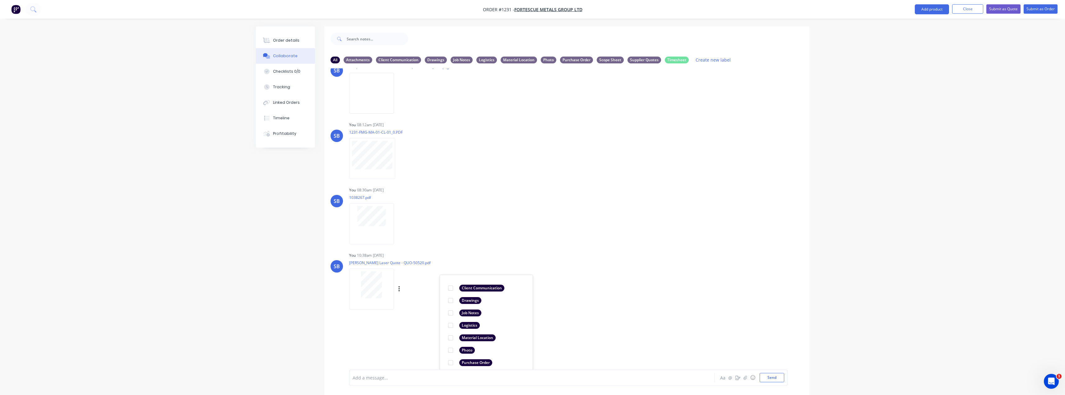
scroll to position [326, 0]
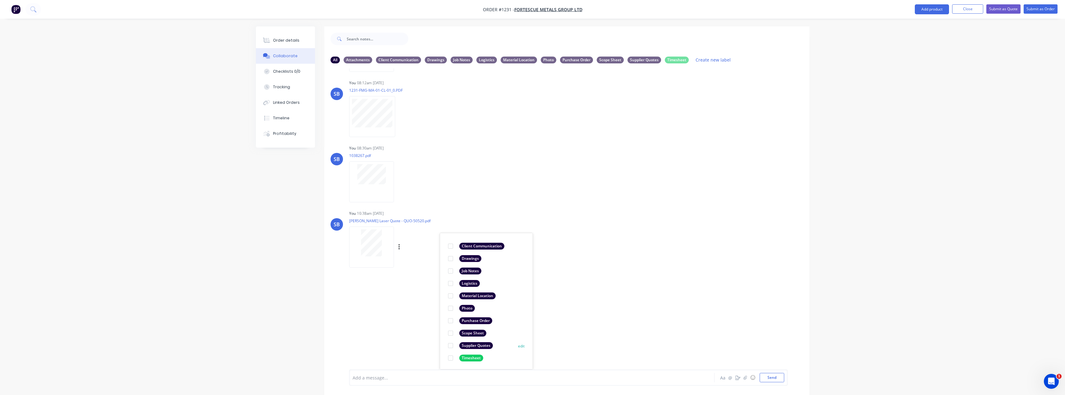
click at [480, 343] on div "Supplier Quotes" at bounding box center [476, 346] width 34 height 7
click at [666, 291] on div "LT [PERSON_NAME] 07:01am [DATE] Daily Report TEMPLATE.pdf Labels Download LT [P…" at bounding box center [566, 218] width 485 height 301
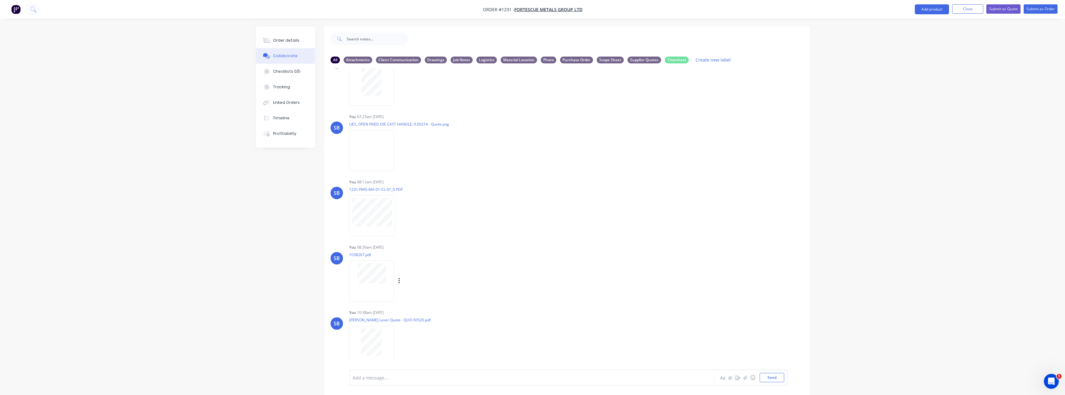
scroll to position [227, 0]
click at [620, 275] on div "SB You 08:30am [DATE] 1038267.pdf Labels Download Delete" at bounding box center [566, 271] width 485 height 56
click at [966, 7] on button "Close" at bounding box center [968, 8] width 31 height 9
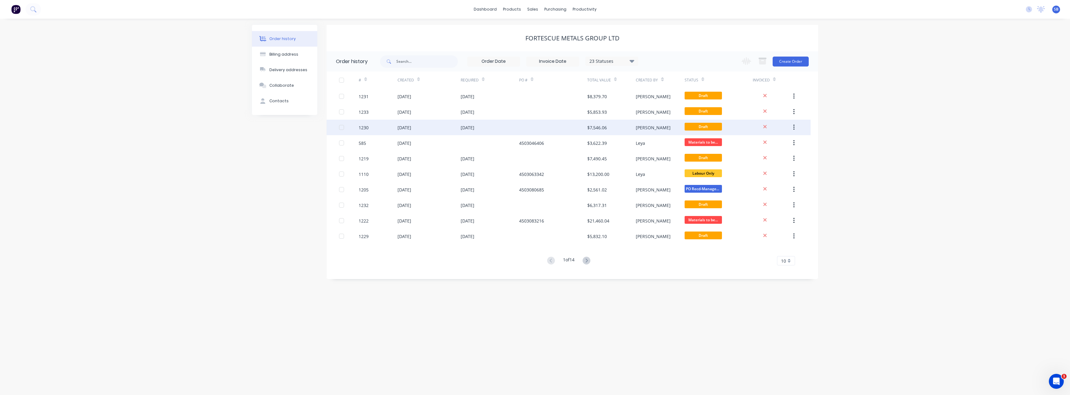
click at [474, 126] on div "[DATE]" at bounding box center [468, 127] width 14 height 7
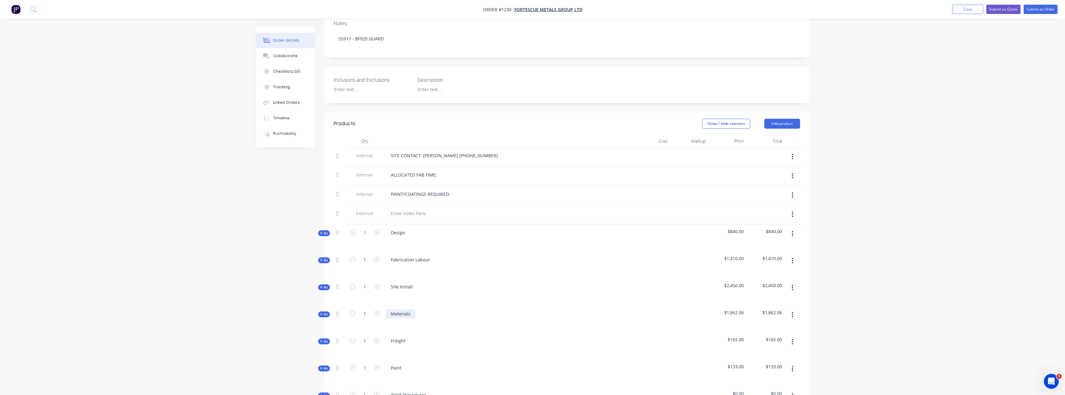
scroll to position [156, 0]
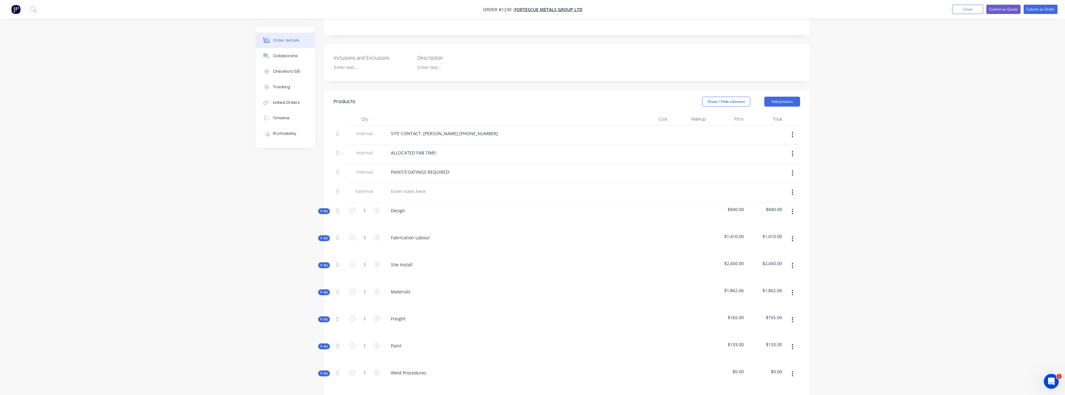
click at [328, 290] on button "Kit" at bounding box center [324, 293] width 12 height 6
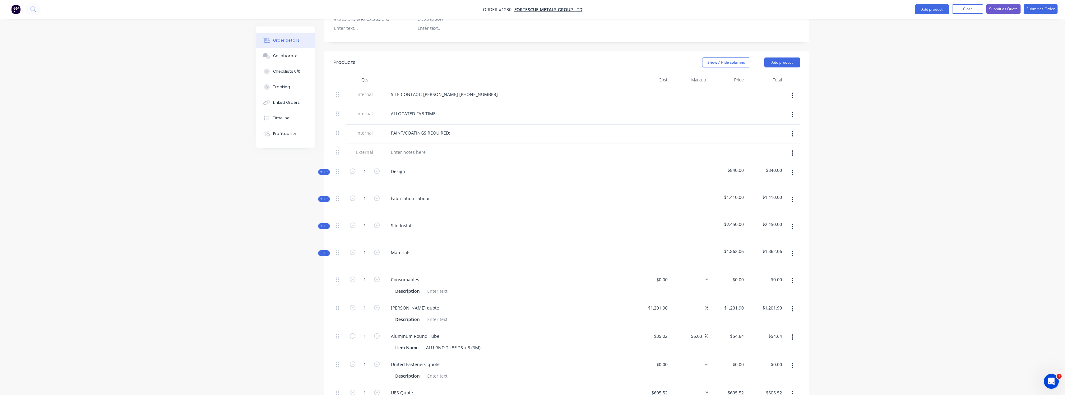
scroll to position [280, 0]
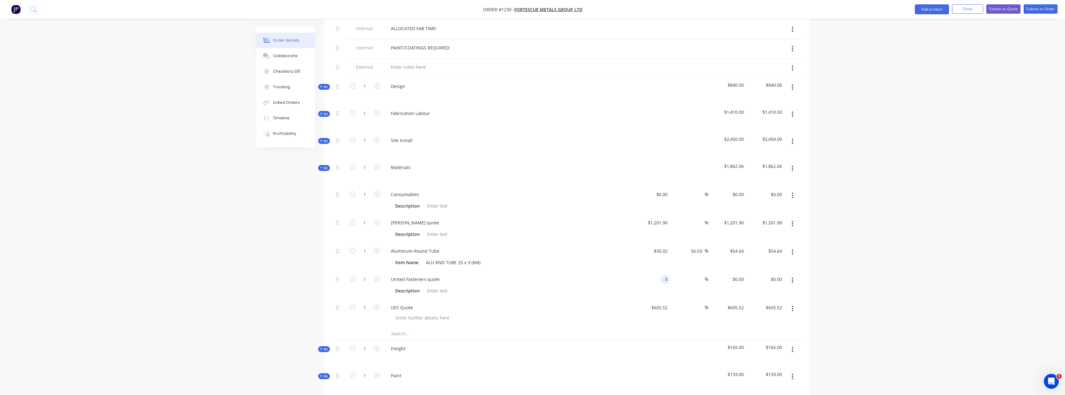
click at [664, 275] on input "0" at bounding box center [666, 279] width 7 height 9
type input "$84.85"
click at [277, 57] on div "Collaborate" at bounding box center [285, 56] width 25 height 6
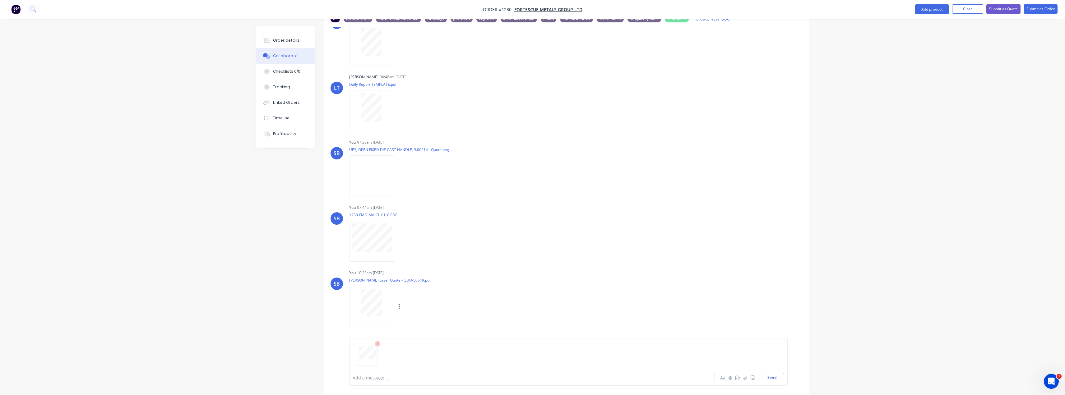
scroll to position [161, 0]
click at [767, 379] on button "Send" at bounding box center [772, 377] width 25 height 9
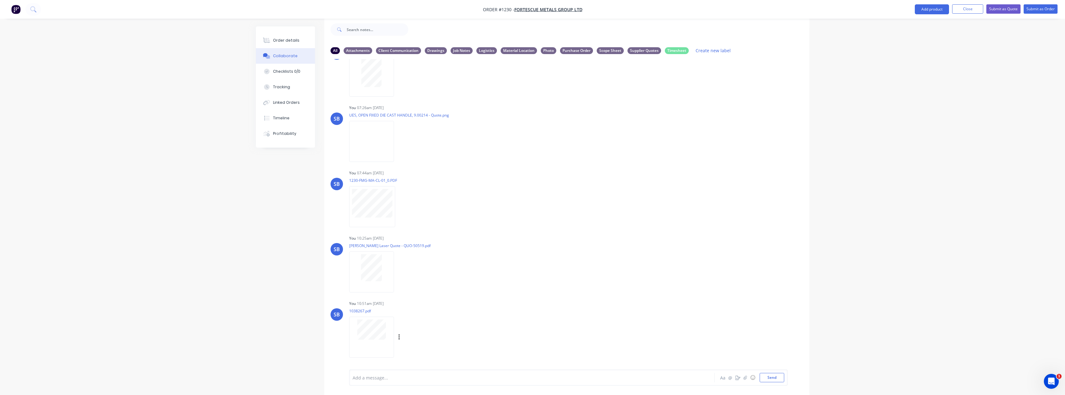
scroll to position [227, 0]
click at [401, 336] on div "Labels Download Delete" at bounding box center [432, 337] width 70 height 9
click at [398, 334] on button "button" at bounding box center [399, 337] width 2 height 9
click at [431, 327] on button "Labels" at bounding box center [440, 324] width 70 height 14
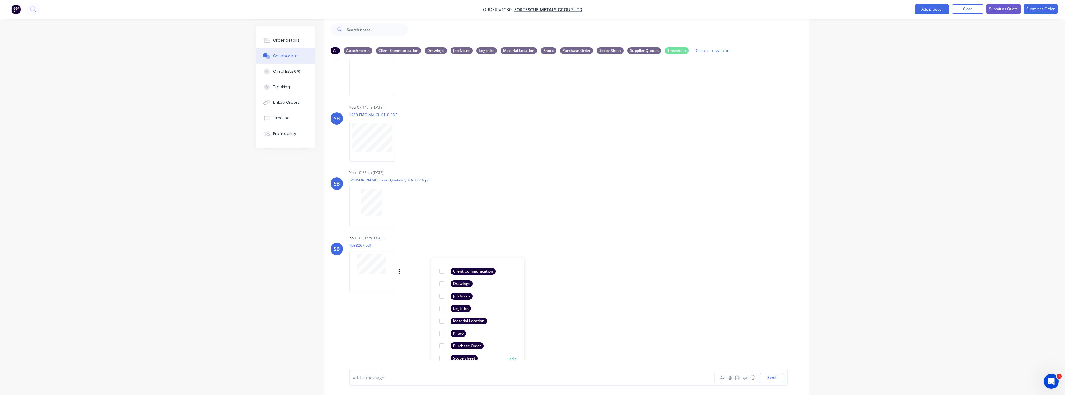
scroll to position [327, 0]
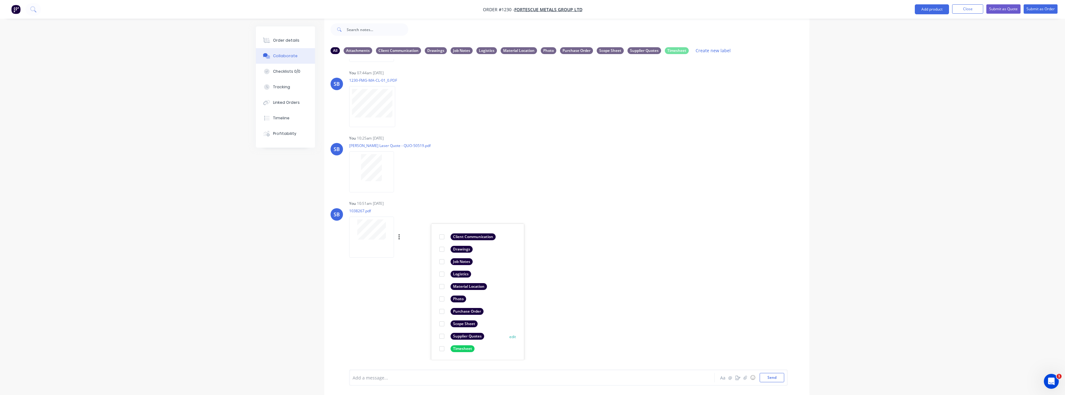
click at [471, 336] on div "Supplier Quotes" at bounding box center [468, 336] width 34 height 7
click at [668, 300] on div "LT [PERSON_NAME] 06:48am [DATE] Paint Coating Inspection Report.pdf Labels Down…" at bounding box center [566, 209] width 485 height 301
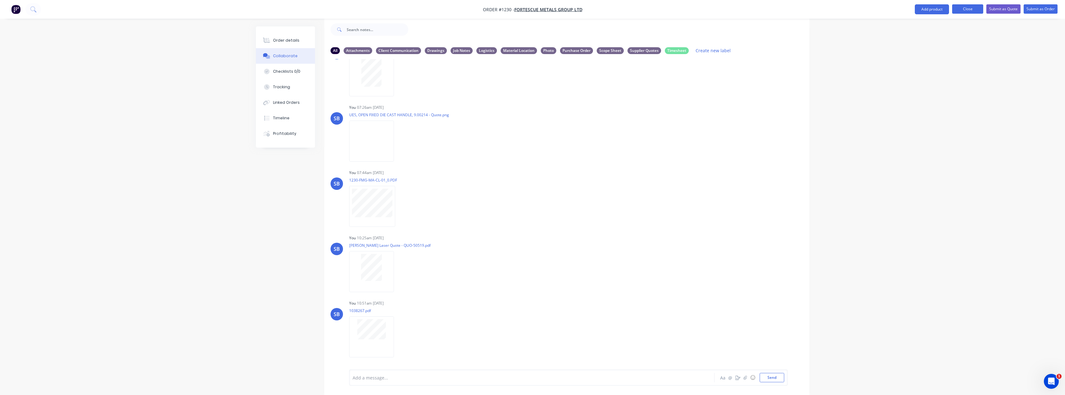
click at [971, 9] on button "Close" at bounding box center [968, 8] width 31 height 9
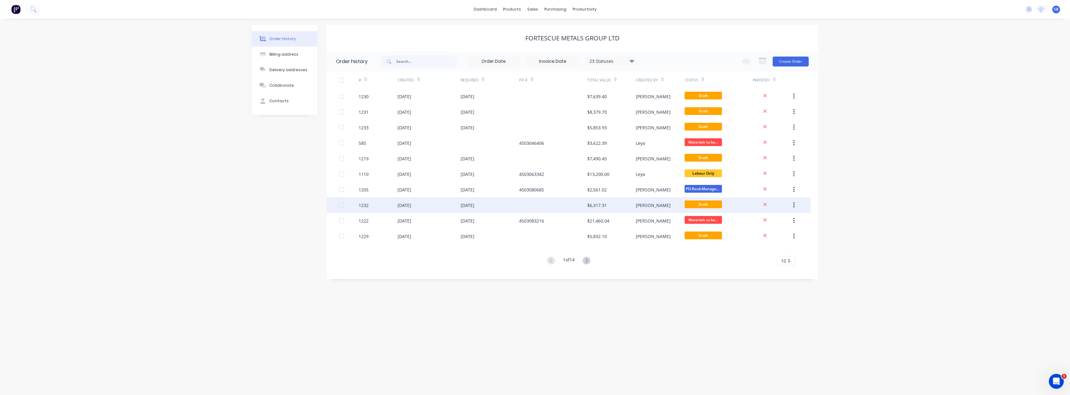
click at [472, 203] on div "[DATE]" at bounding box center [468, 205] width 14 height 7
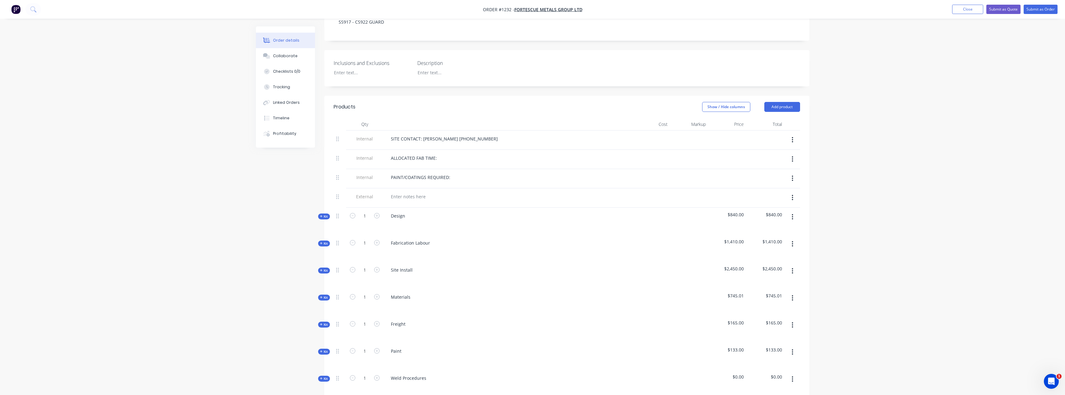
scroll to position [156, 0]
click at [836, 251] on div "Order details Collaborate Checklists 0/0 Tracking Linked Orders Timeline Profit…" at bounding box center [532, 207] width 1065 height 726
click at [322, 290] on span "Kit" at bounding box center [324, 292] width 8 height 5
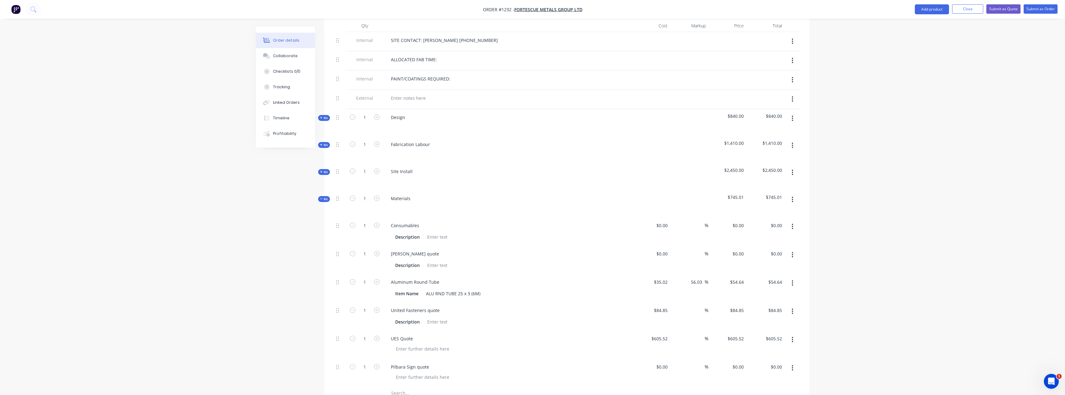
scroll to position [311, 0]
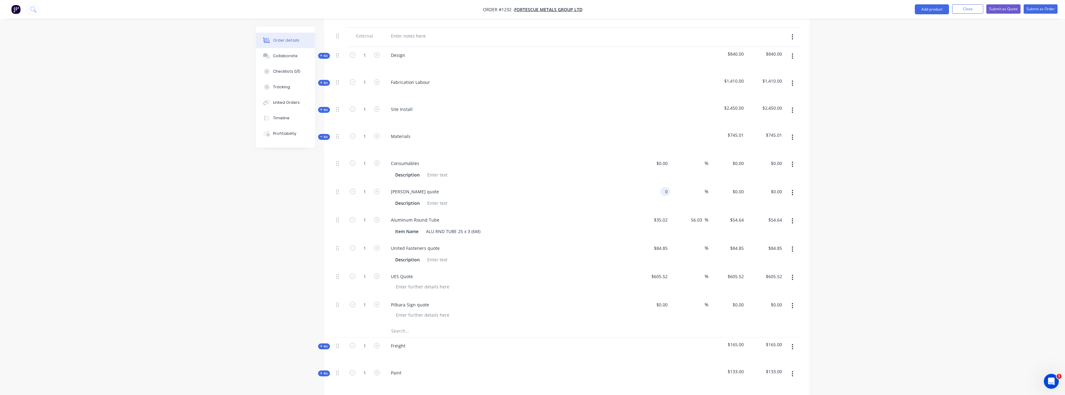
click at [663, 187] on div "0 0" at bounding box center [666, 191] width 10 height 9
type input "$1,879.06"
click at [660, 268] on div "$605.52 $605.52" at bounding box center [651, 282] width 38 height 28
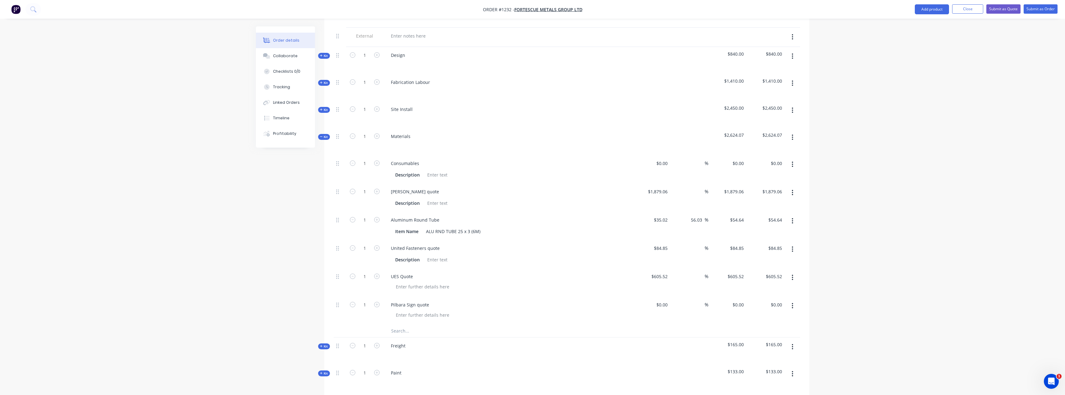
click at [792, 301] on button "button" at bounding box center [792, 306] width 15 height 11
click at [774, 343] on div "Delete" at bounding box center [771, 347] width 48 height 9
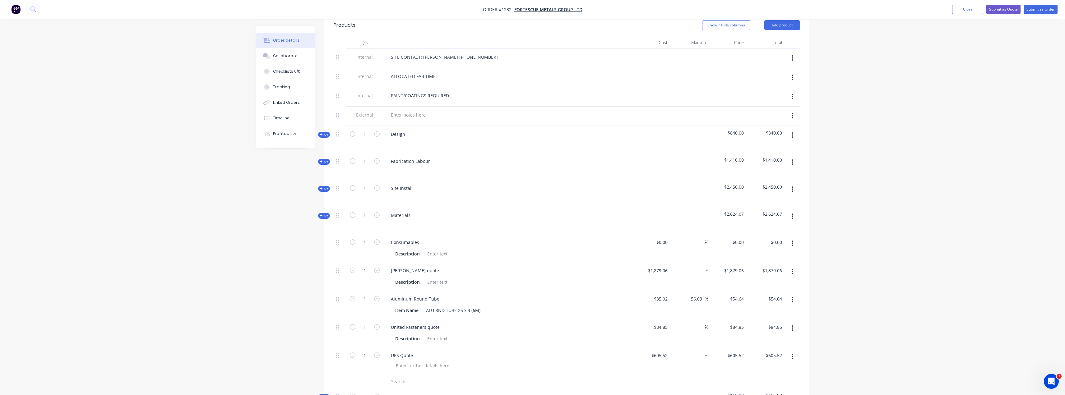
scroll to position [218, 0]
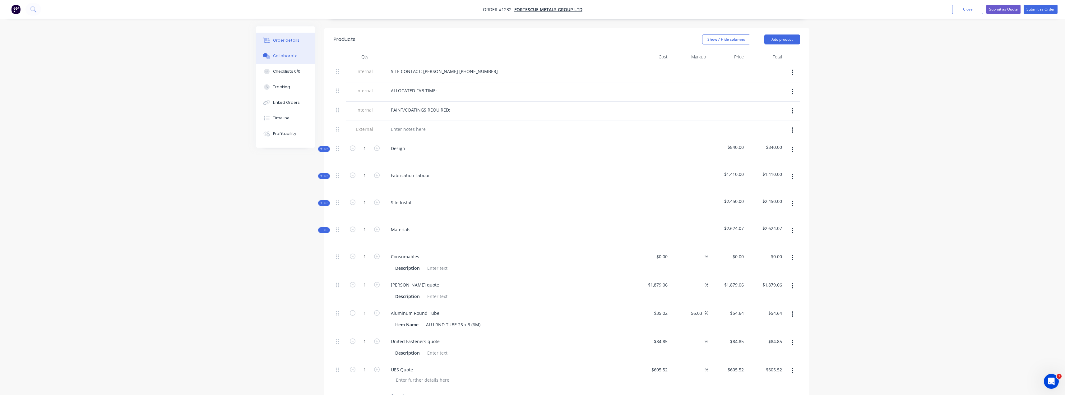
click at [290, 56] on div "Collaborate" at bounding box center [285, 56] width 25 height 6
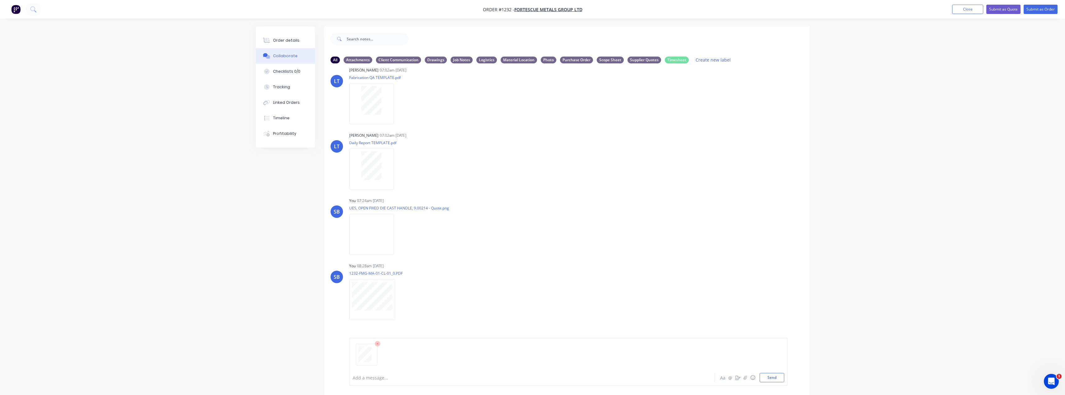
scroll to position [161, 0]
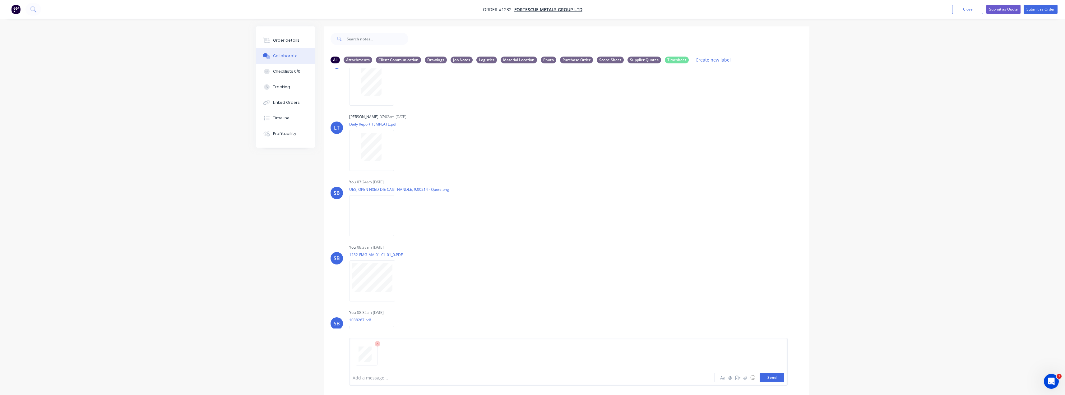
click at [770, 379] on button "Send" at bounding box center [772, 377] width 25 height 9
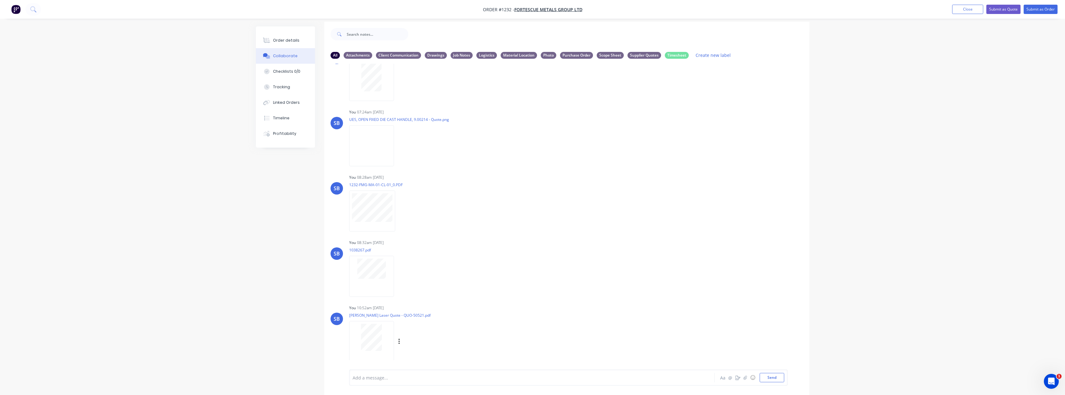
scroll to position [9, 0]
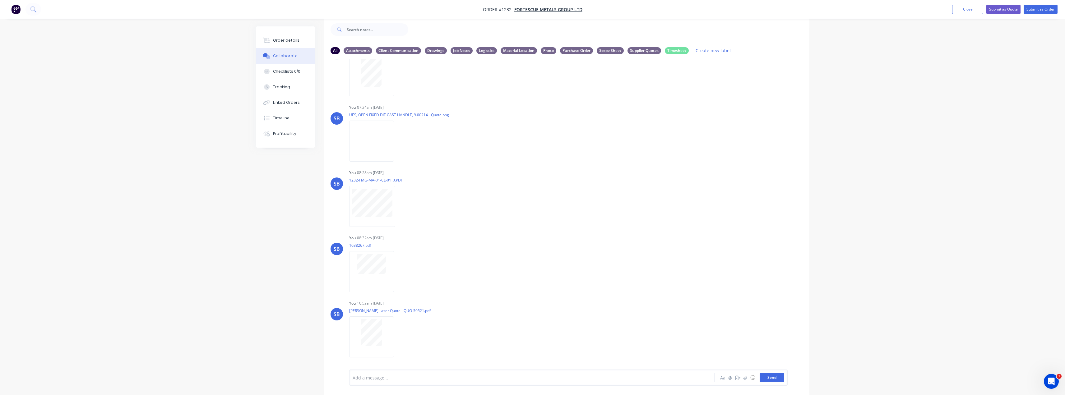
drag, startPoint x: 774, startPoint y: 377, endPoint x: 765, endPoint y: 373, distance: 9.4
click at [774, 377] on button "Send" at bounding box center [772, 377] width 25 height 9
click at [400, 335] on div "Labels Download Delete" at bounding box center [432, 337] width 70 height 9
click at [399, 336] on icon "button" at bounding box center [399, 337] width 2 height 7
click at [438, 327] on button "Labels" at bounding box center [440, 324] width 70 height 14
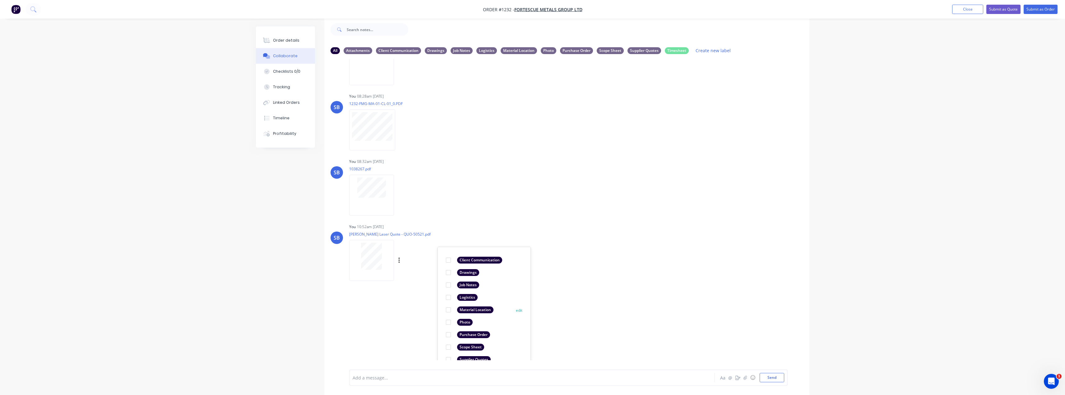
scroll to position [327, 0]
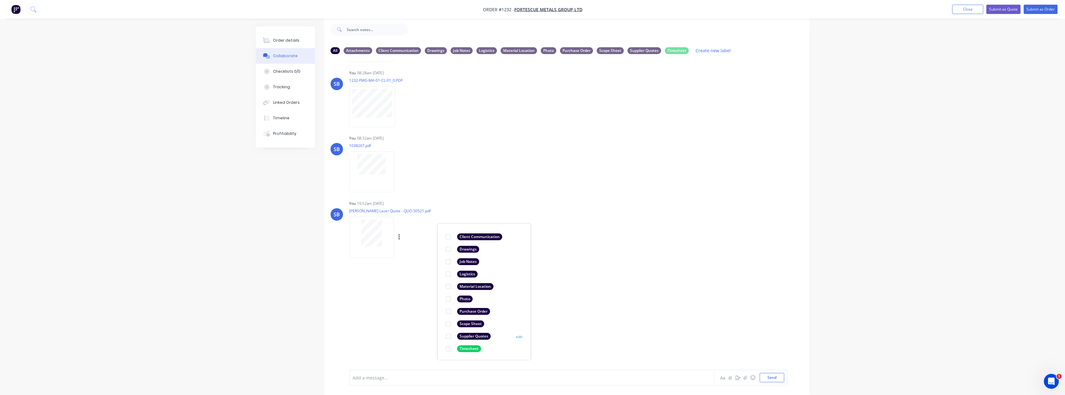
click at [465, 338] on div "Supplier Quotes" at bounding box center [474, 336] width 34 height 7
click at [609, 317] on div "LT [PERSON_NAME] 07:02am [DATE] Paint Coating Inspection Report.pdf Labels Down…" at bounding box center [566, 209] width 485 height 301
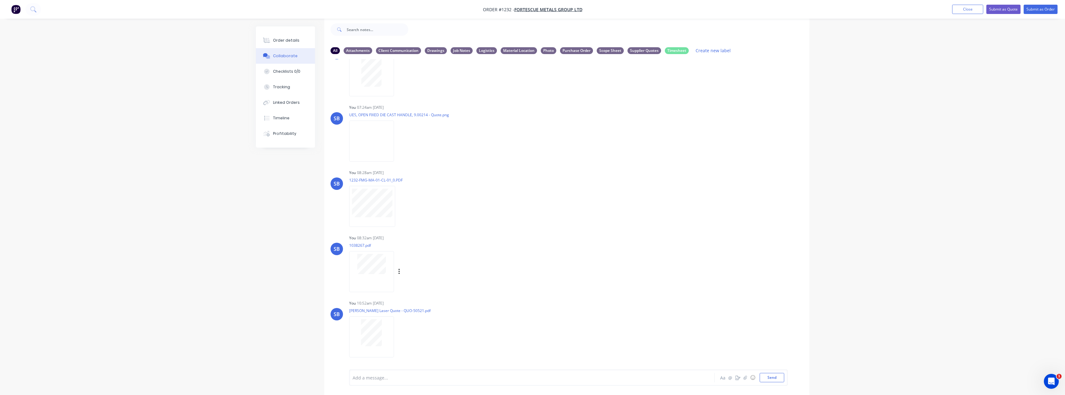
scroll to position [227, 0]
click at [0, 0] on icon "button" at bounding box center [0, 0] width 0 height 0
click at [0, 0] on button "Labels" at bounding box center [0, 0] width 0 height 0
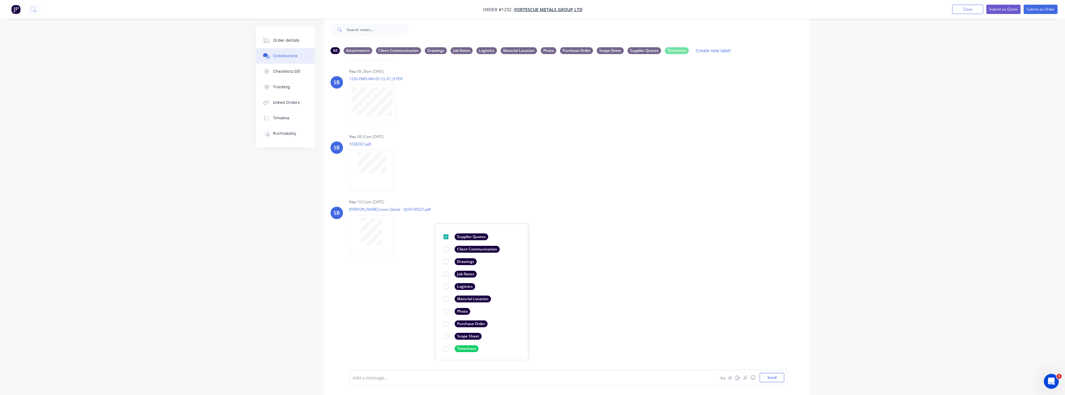
click at [678, 288] on div "LT [PERSON_NAME] 07:02am [DATE] Paint Coating Inspection Report.pdf Labels Down…" at bounding box center [566, 209] width 485 height 301
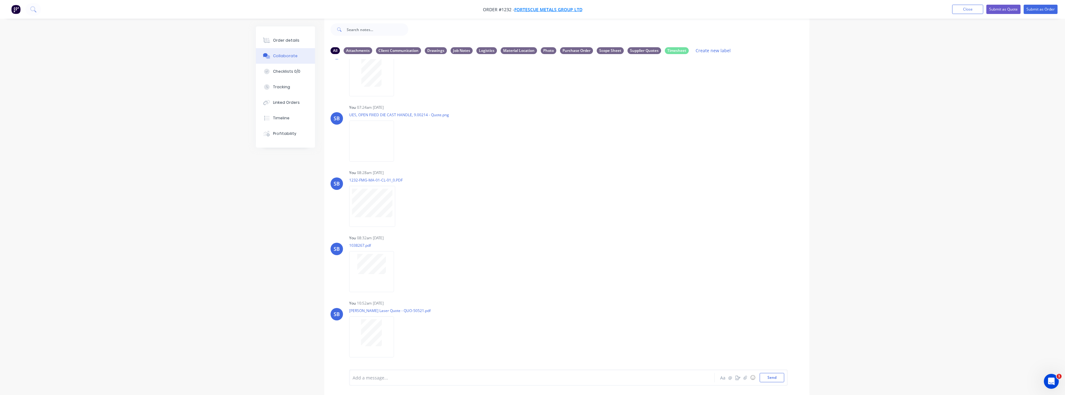
click at [553, 7] on span "FORTESCUE METALS GROUP LTD" at bounding box center [549, 10] width 68 height 6
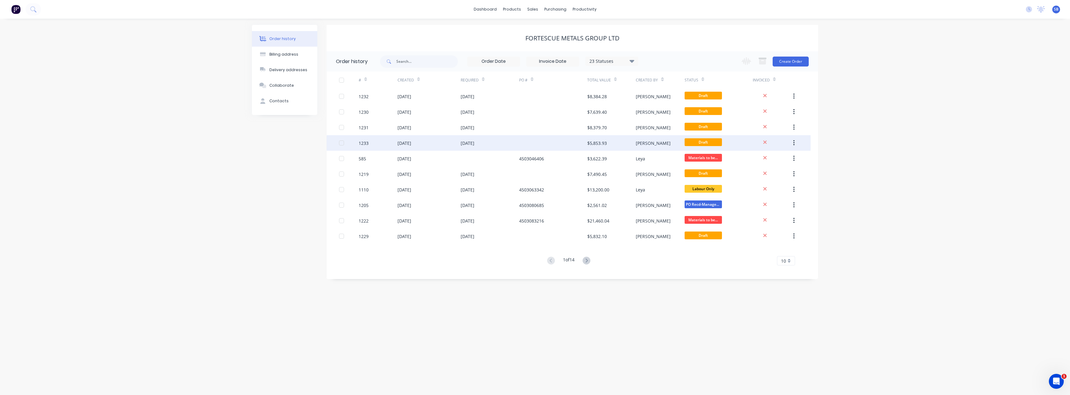
click at [474, 142] on div "[DATE]" at bounding box center [468, 143] width 14 height 7
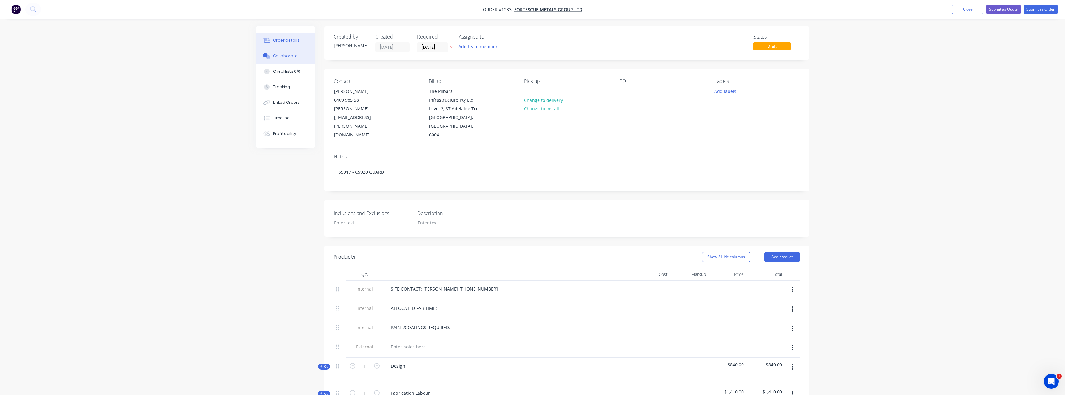
click at [295, 53] on button "Collaborate" at bounding box center [285, 56] width 59 height 16
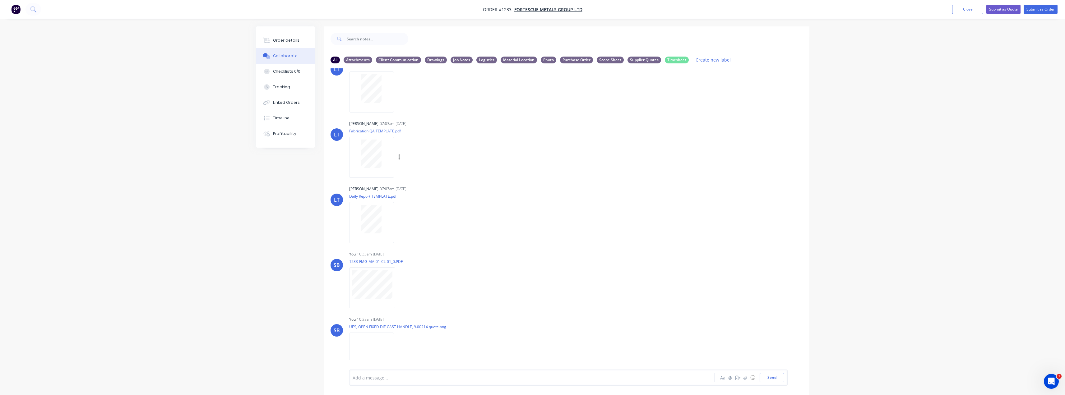
scroll to position [96, 0]
click at [552, 8] on span "FORTESCUE METALS GROUP LTD" at bounding box center [549, 10] width 68 height 6
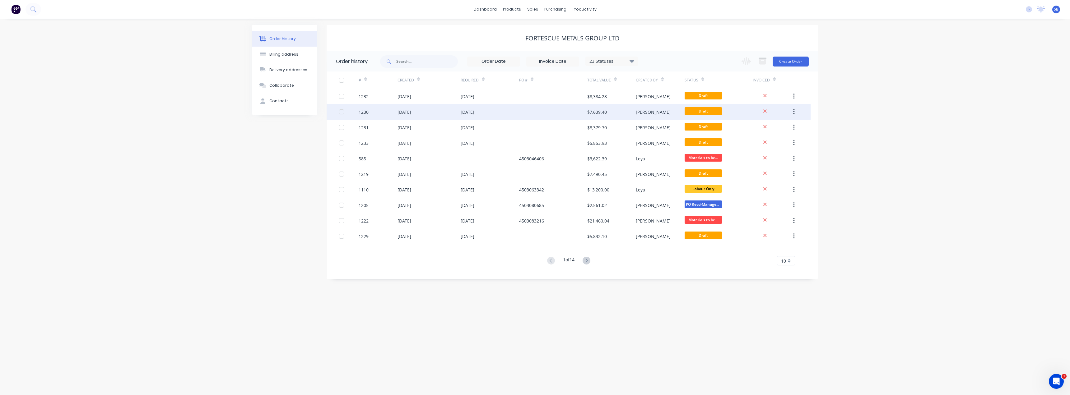
click at [474, 113] on div "[DATE]" at bounding box center [468, 112] width 14 height 7
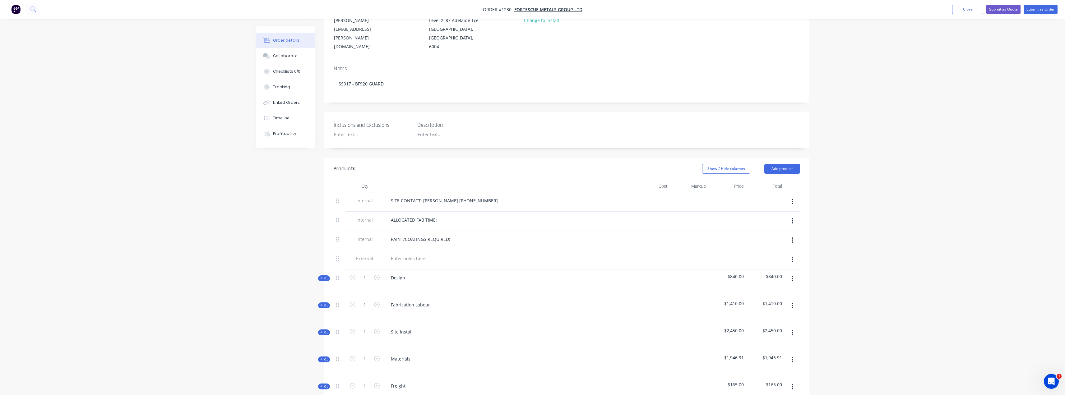
scroll to position [124, 0]
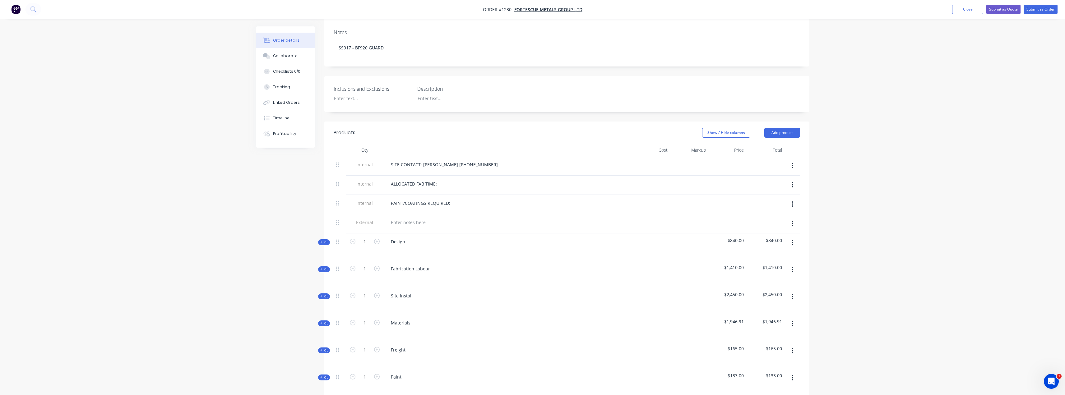
click at [322, 322] on icon "button" at bounding box center [321, 323] width 3 height 3
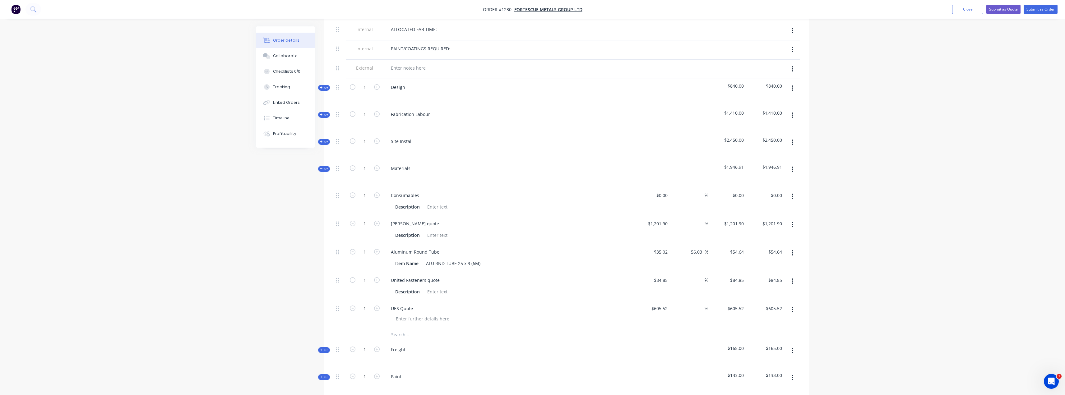
scroll to position [280, 0]
click at [538, 7] on span "FORTESCUE METALS GROUP LTD" at bounding box center [549, 10] width 68 height 6
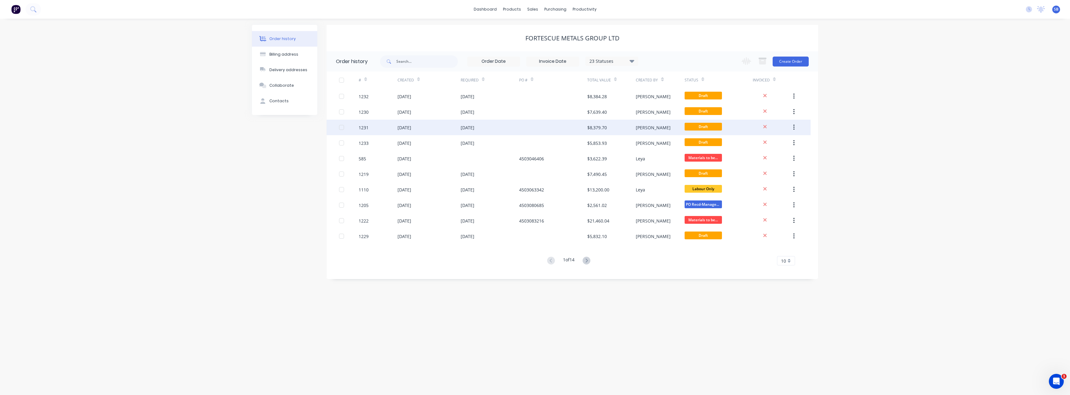
click at [466, 126] on div "[DATE]" at bounding box center [468, 127] width 14 height 7
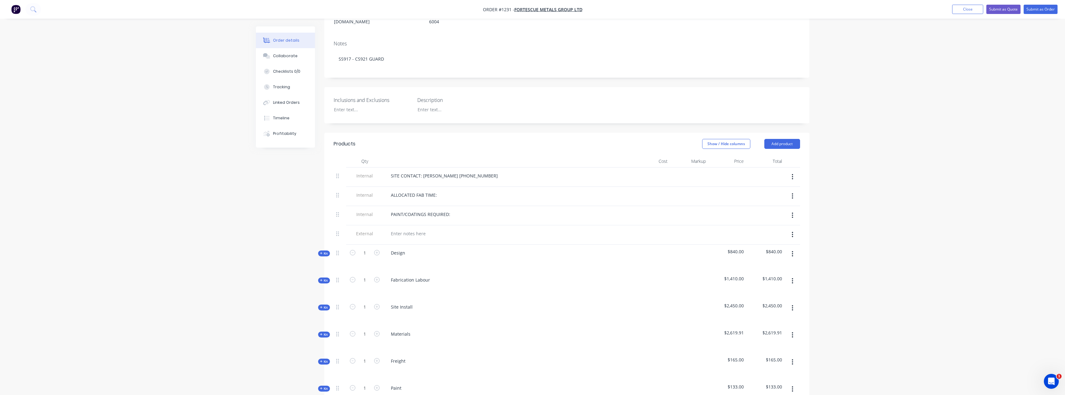
scroll to position [124, 0]
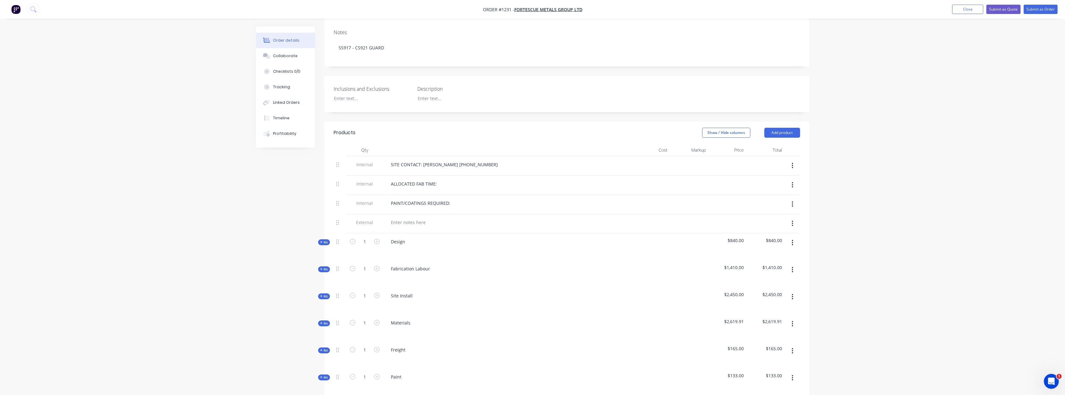
click at [323, 321] on span "Kit" at bounding box center [324, 323] width 8 height 5
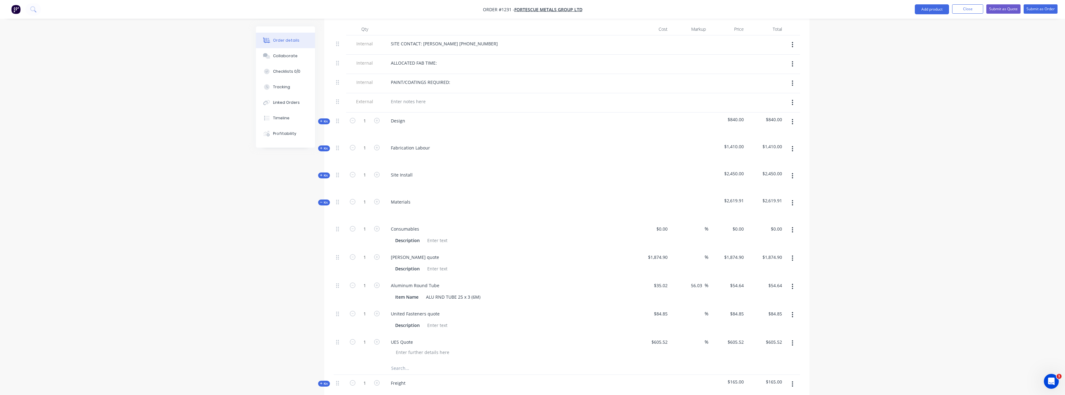
scroll to position [280, 0]
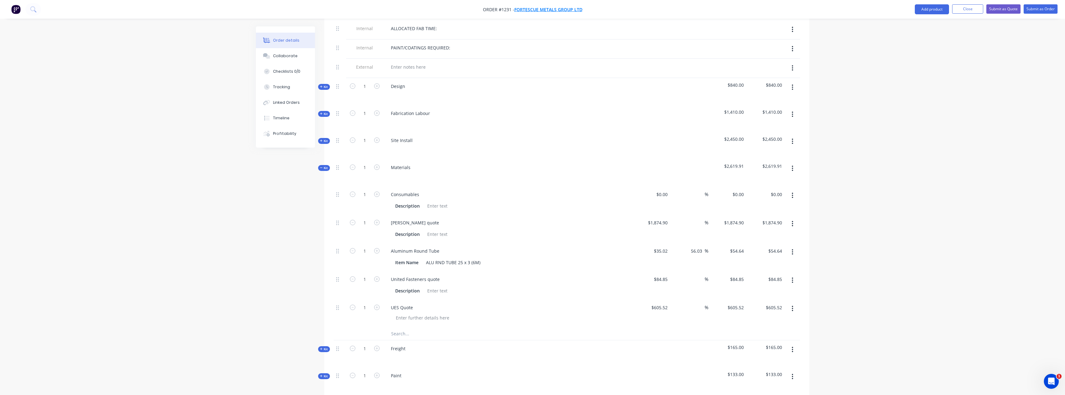
click at [559, 7] on span "FORTESCUE METALS GROUP LTD" at bounding box center [549, 10] width 68 height 6
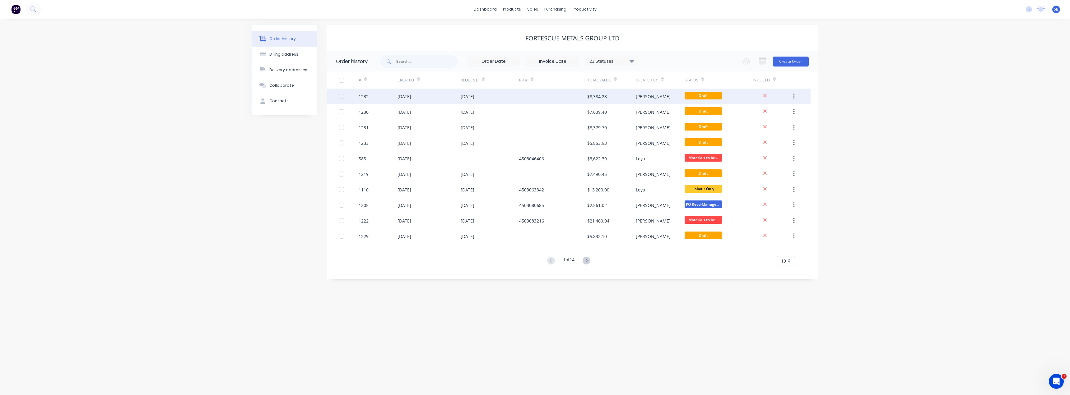
click at [474, 95] on div "[DATE]" at bounding box center [468, 96] width 14 height 7
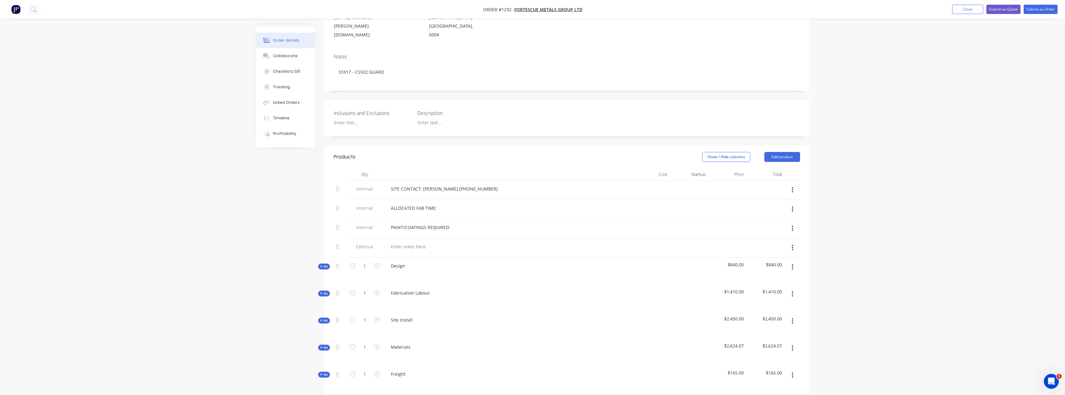
scroll to position [124, 0]
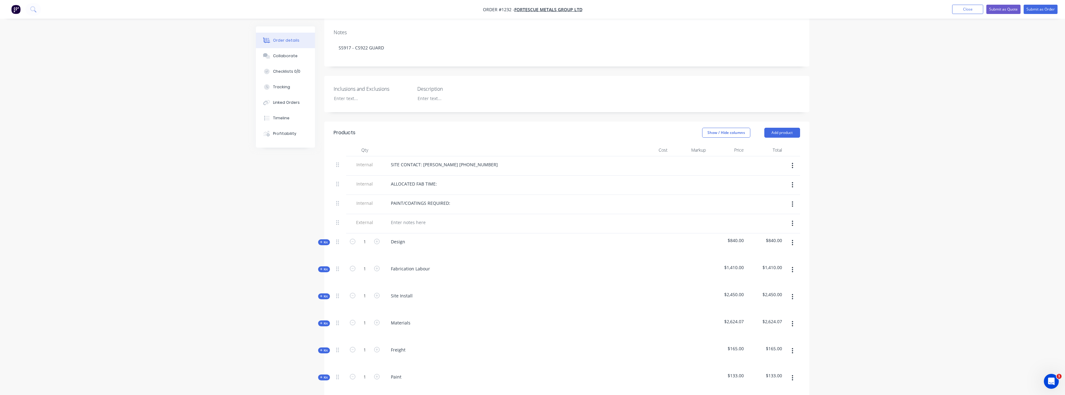
click at [324, 321] on span "Kit" at bounding box center [324, 323] width 8 height 5
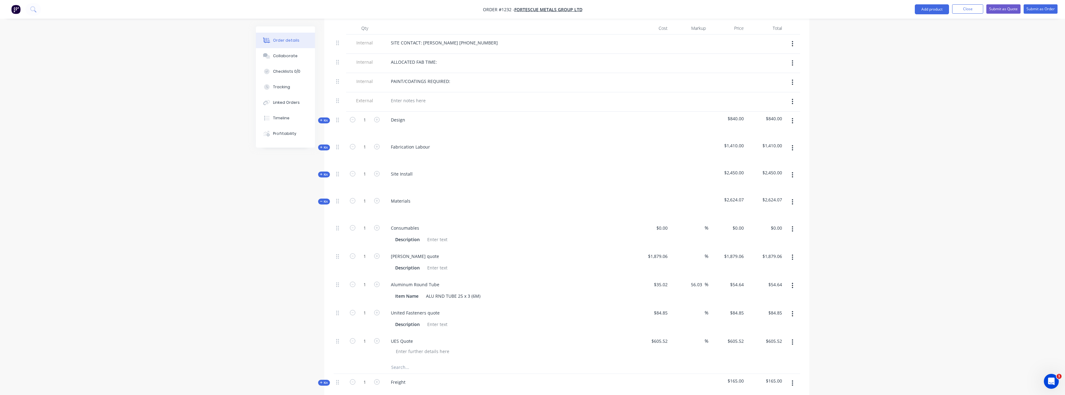
scroll to position [249, 0]
click at [532, 7] on span "FORTESCUE METALS GROUP LTD" at bounding box center [549, 10] width 68 height 6
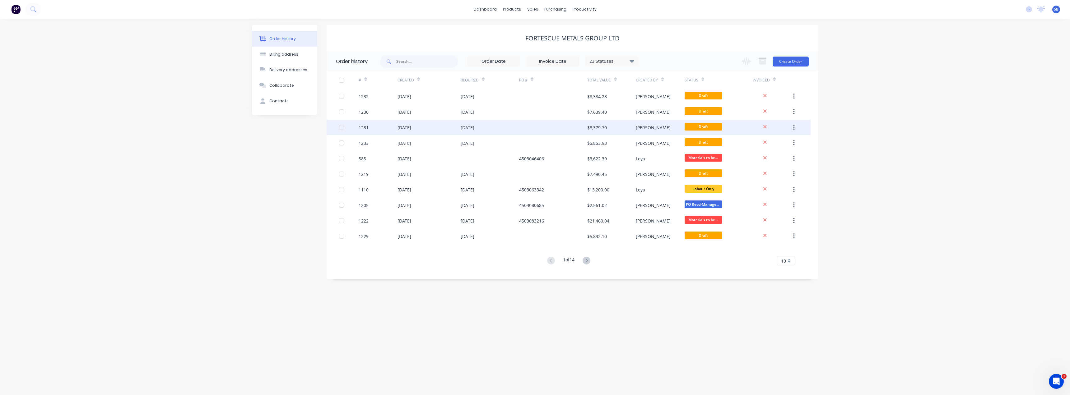
click at [474, 126] on div "[DATE]" at bounding box center [468, 127] width 14 height 7
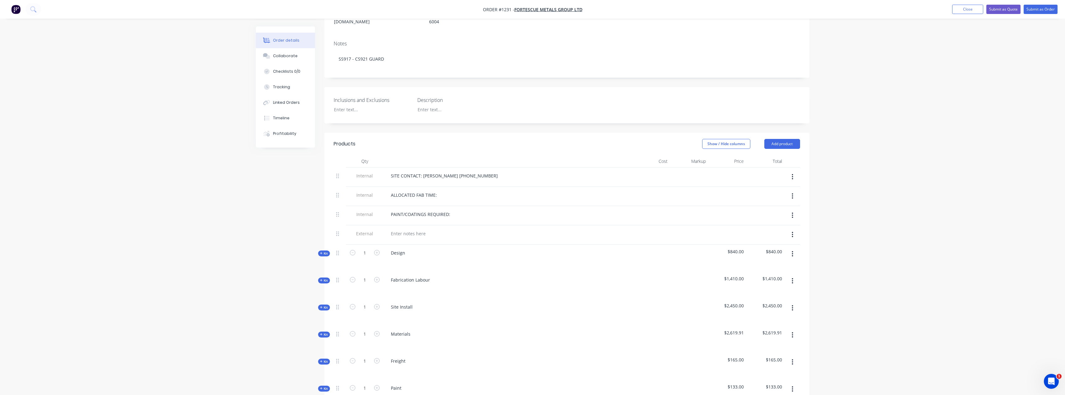
scroll to position [124, 0]
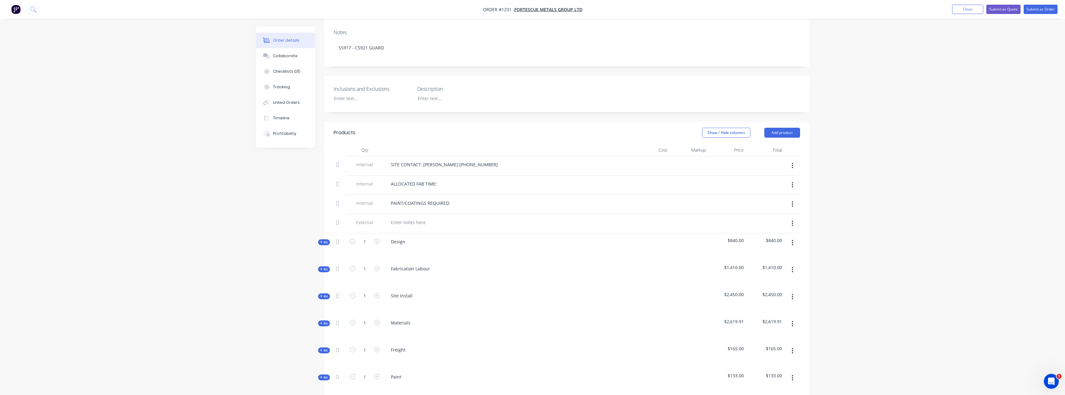
click at [321, 318] on div "Created by [PERSON_NAME] Created [DATE] Required [DATE] Assigned to Add team me…" at bounding box center [533, 252] width 554 height 700
click at [320, 321] on span "Kit" at bounding box center [324, 323] width 8 height 5
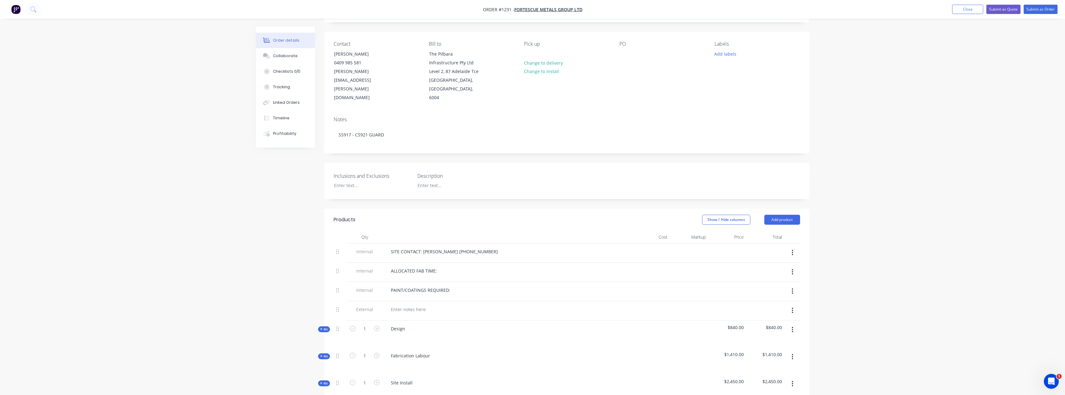
scroll to position [0, 0]
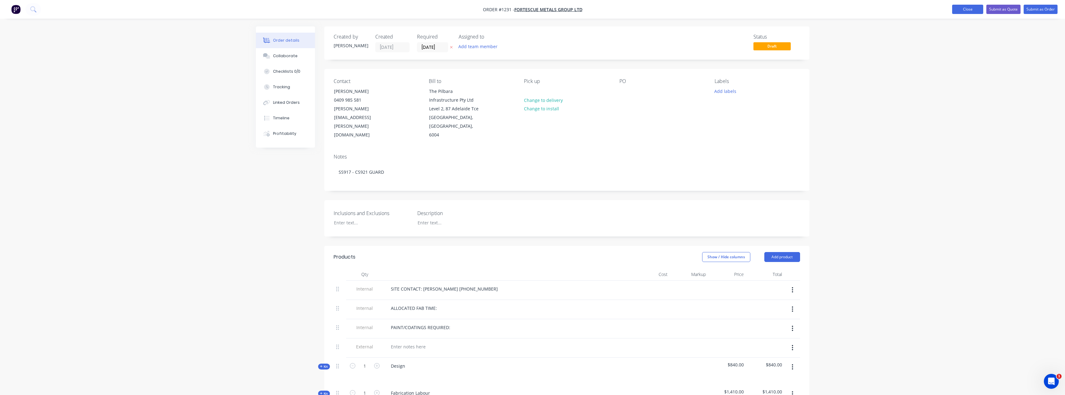
click at [961, 6] on button "Close" at bounding box center [968, 9] width 31 height 9
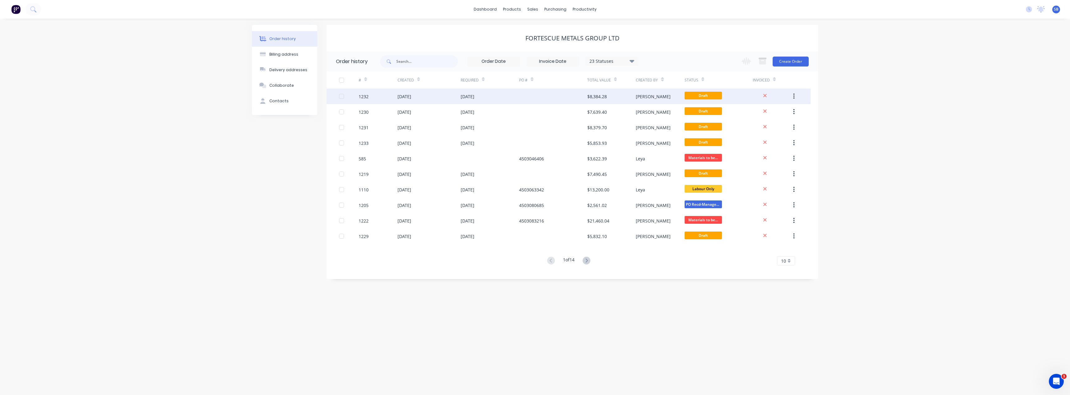
click at [474, 96] on div "[DATE]" at bounding box center [468, 96] width 14 height 7
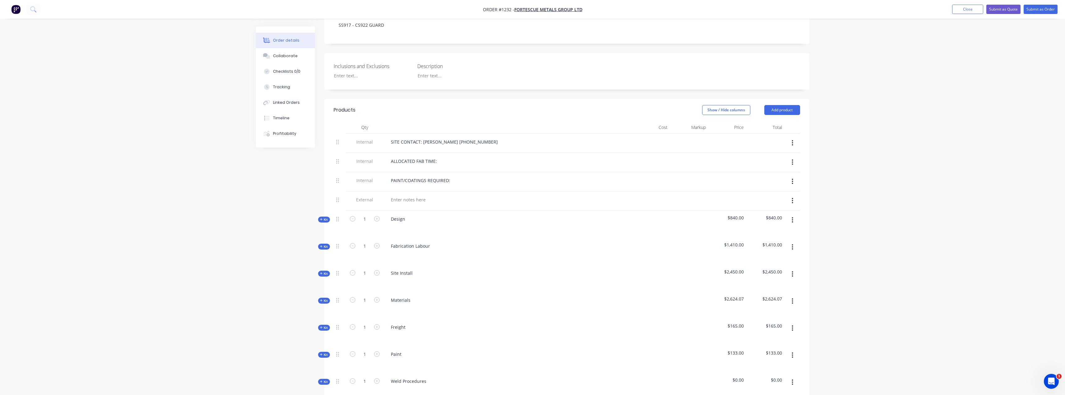
scroll to position [156, 0]
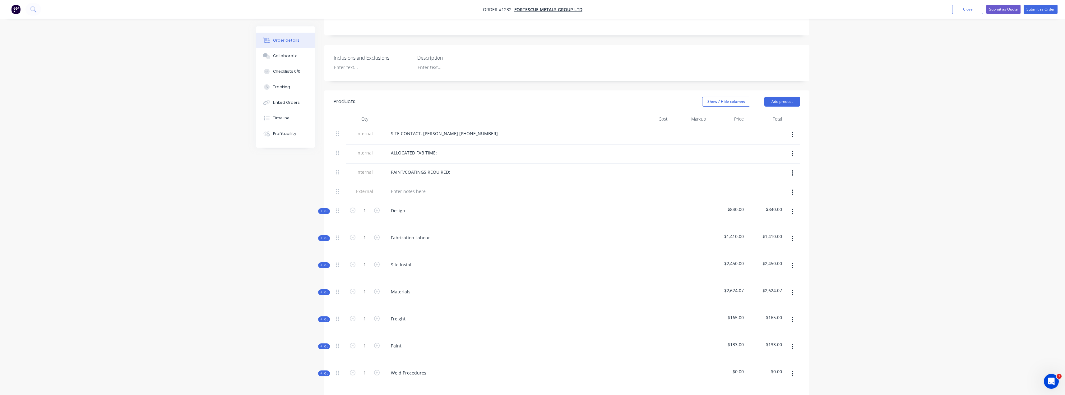
click at [323, 290] on span "Kit" at bounding box center [324, 292] width 8 height 5
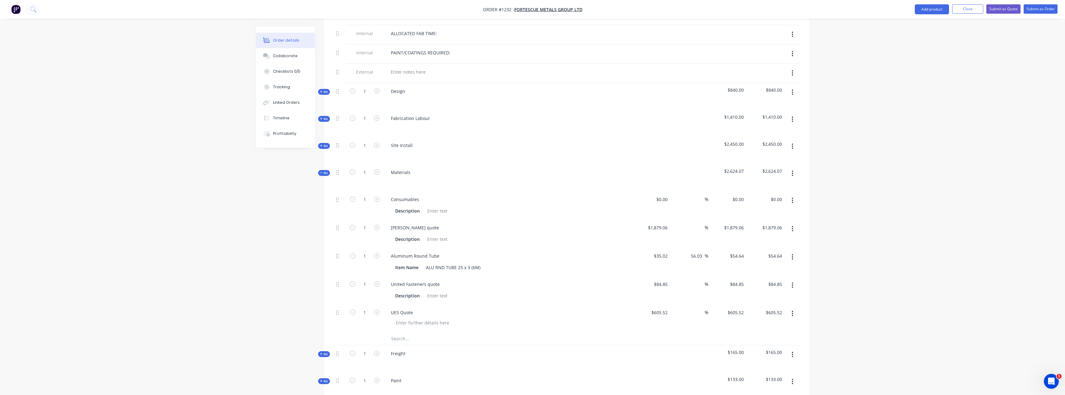
scroll to position [280, 0]
click at [660, 218] on input "1879.06" at bounding box center [659, 222] width 23 height 9
click at [662, 218] on input "1879.06" at bounding box center [660, 222] width 19 height 9
click at [668, 218] on input "1879.06" at bounding box center [660, 222] width 19 height 9
type input "$1,874.90"
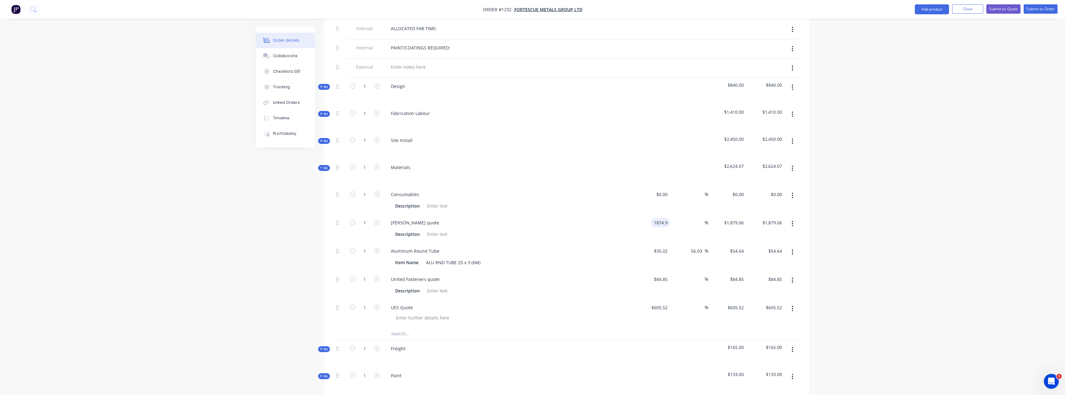
type input "$1,874.90"
click at [849, 262] on div "Order details Collaborate Checklists 0/0 Tracking Linked Orders Timeline Profit…" at bounding box center [532, 160] width 1065 height 881
click at [969, 10] on button "Close" at bounding box center [968, 8] width 31 height 9
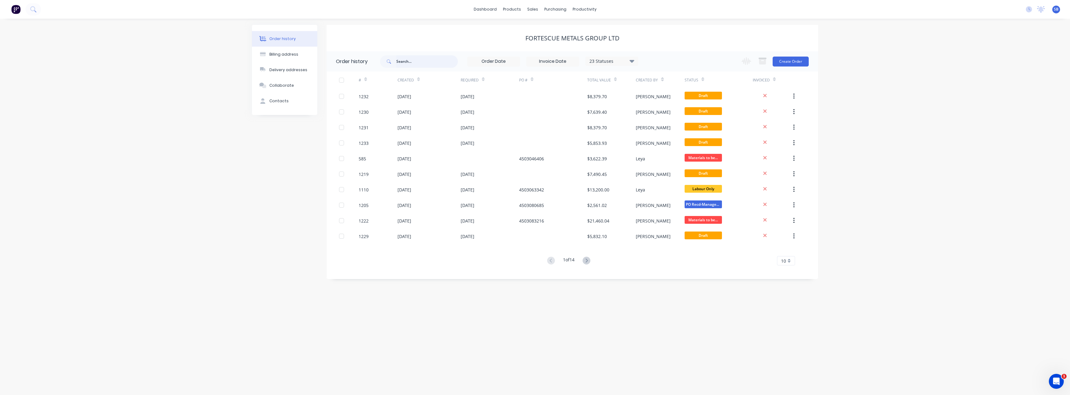
click at [419, 66] on input "text" at bounding box center [427, 61] width 62 height 12
type input "1150"
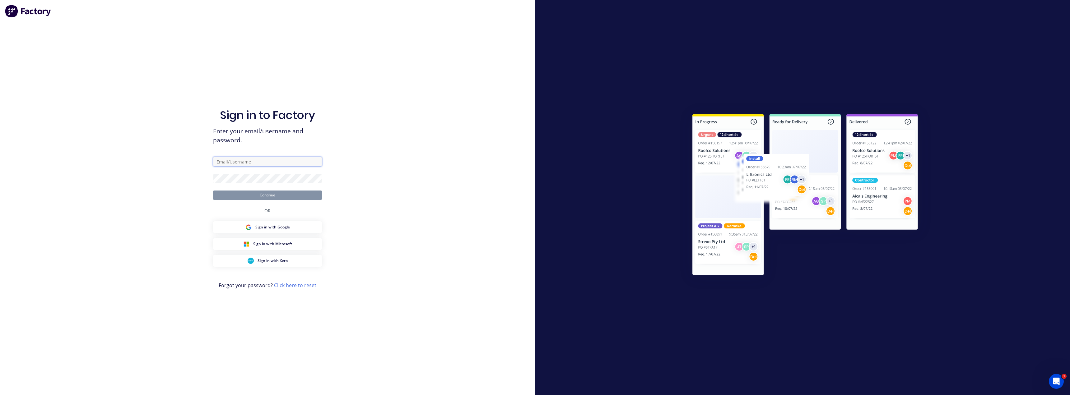
type input "[EMAIL_ADDRESS][PERSON_NAME][DOMAIN_NAME]"
click at [266, 200] on div "OR" at bounding box center [267, 210] width 6 height 21
click at [284, 193] on button "Continue" at bounding box center [267, 195] width 109 height 9
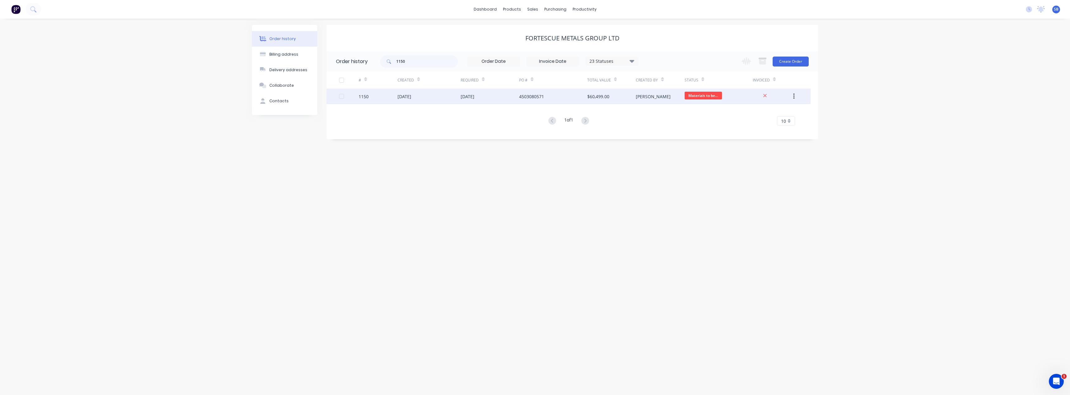
click at [469, 97] on div "[DATE]" at bounding box center [468, 96] width 14 height 7
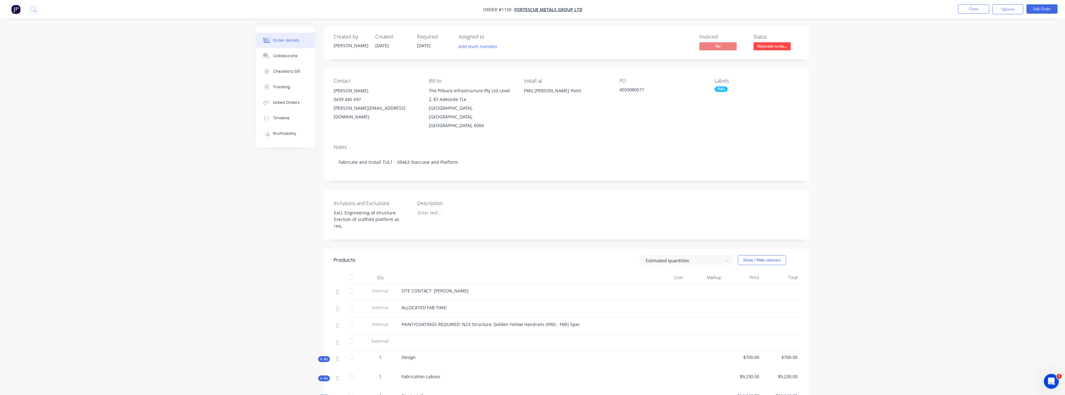
drag, startPoint x: 176, startPoint y: 237, endPoint x: 248, endPoint y: 117, distance: 140.2
click at [177, 237] on div "Order details Collaborate Checklists 0/0 Tracking Linked Orders Timeline Profit…" at bounding box center [532, 298] width 1065 height 596
click at [287, 60] on button "Collaborate" at bounding box center [285, 56] width 59 height 16
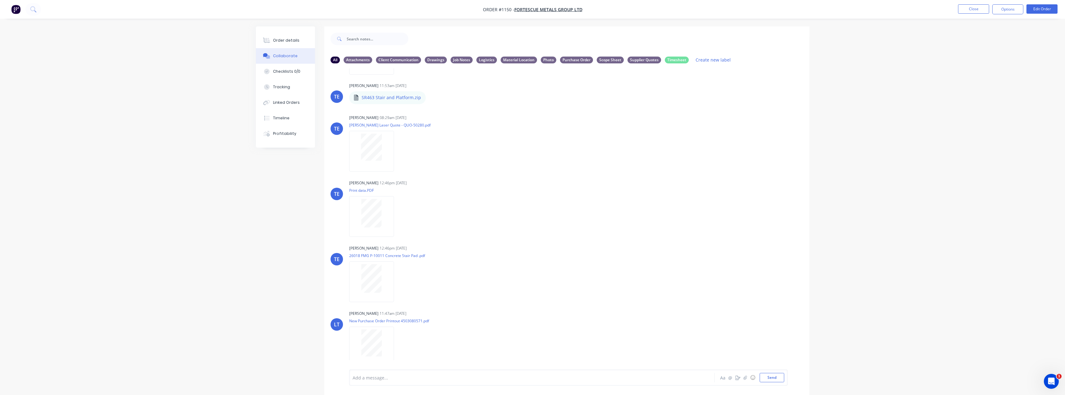
scroll to position [781, 0]
click at [616, 233] on div "[PERSON_NAME] 12:46pm [DATE] Print data.PDF Labels Download" at bounding box center [566, 206] width 485 height 56
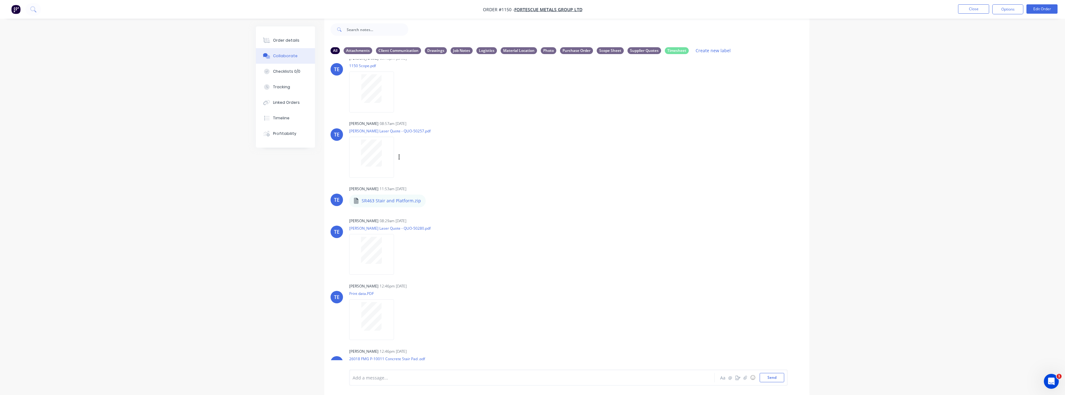
scroll to position [657, 0]
